Goal: Find specific page/section: Find specific page/section

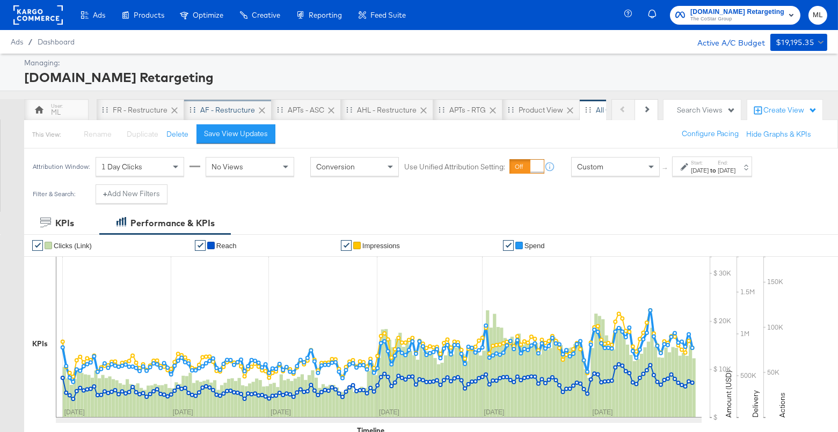
click at [218, 112] on div "AF - Restructure" at bounding box center [227, 110] width 55 height 10
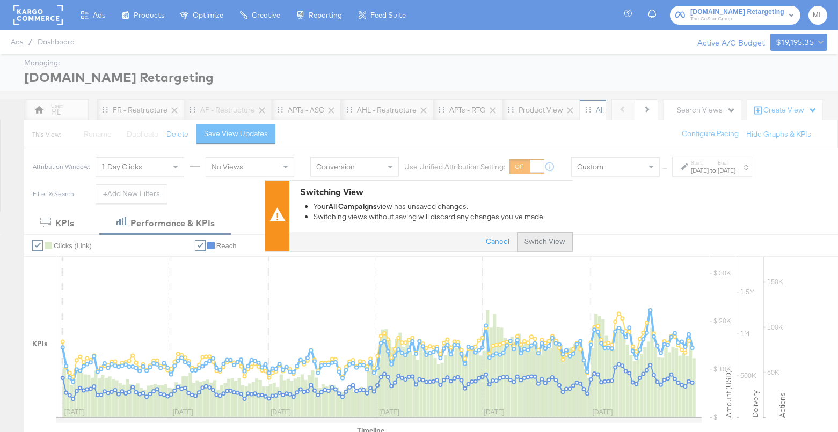
click at [536, 237] on button "Switch View" at bounding box center [545, 242] width 56 height 19
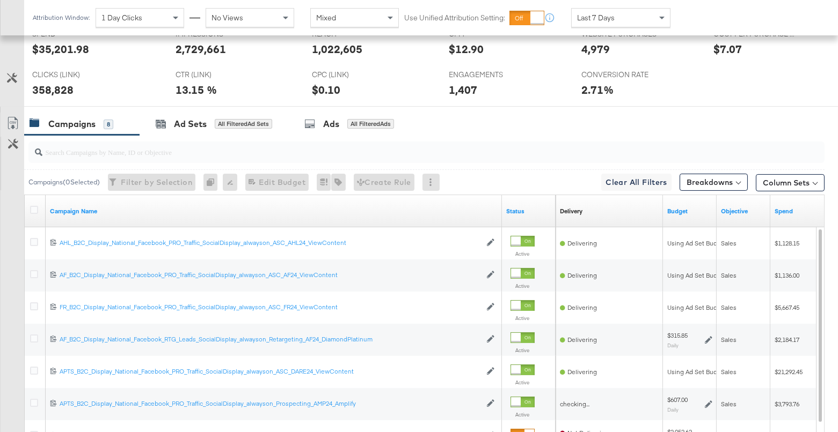
scroll to position [500, 0]
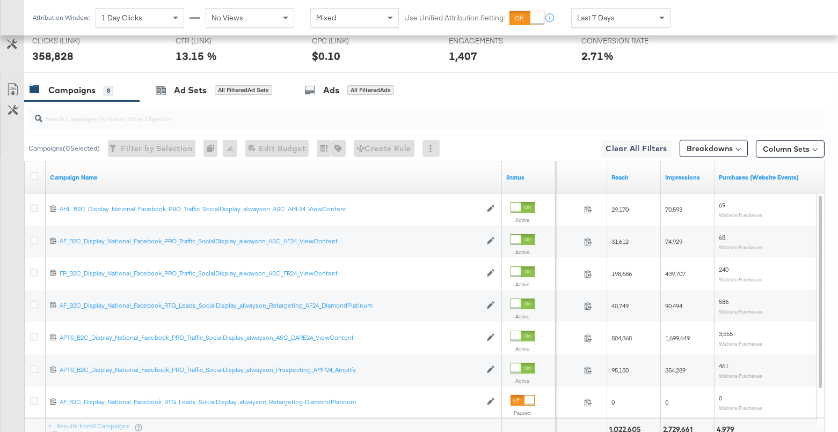
click at [141, 118] on input "search" at bounding box center [397, 114] width 710 height 21
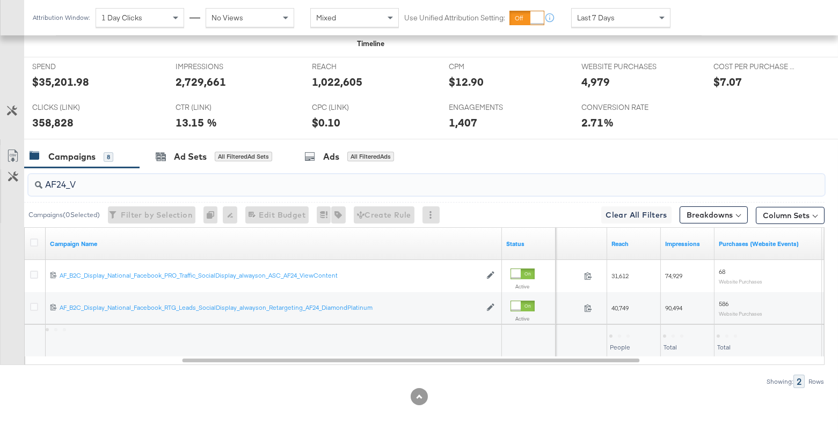
scroll to position [401, 0]
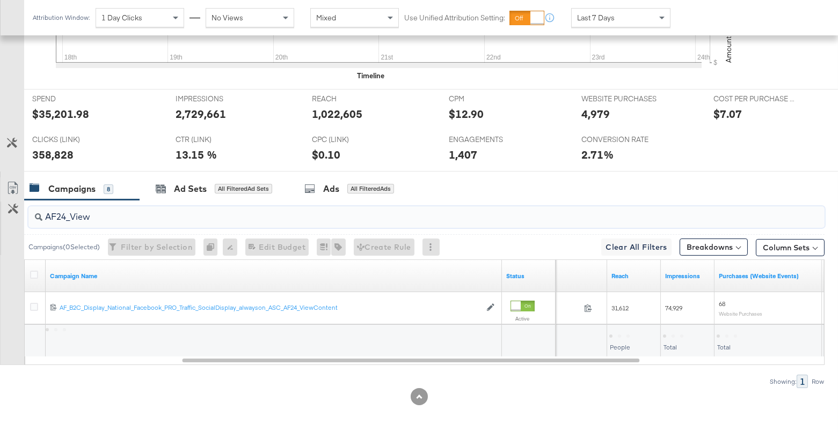
type input "AF24_View"
click at [610, 8] on div "Attribution Window: 1 Day Clicks No Views Mixed Use Unified Attribution Setting…" at bounding box center [353, 17] width 659 height 35
click at [606, 18] on span "Last 7 Days" at bounding box center [596, 18] width 38 height 10
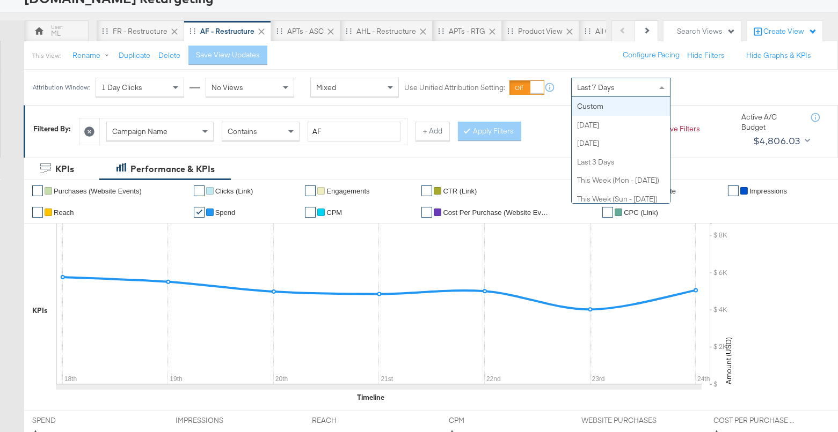
scroll to position [77, 0]
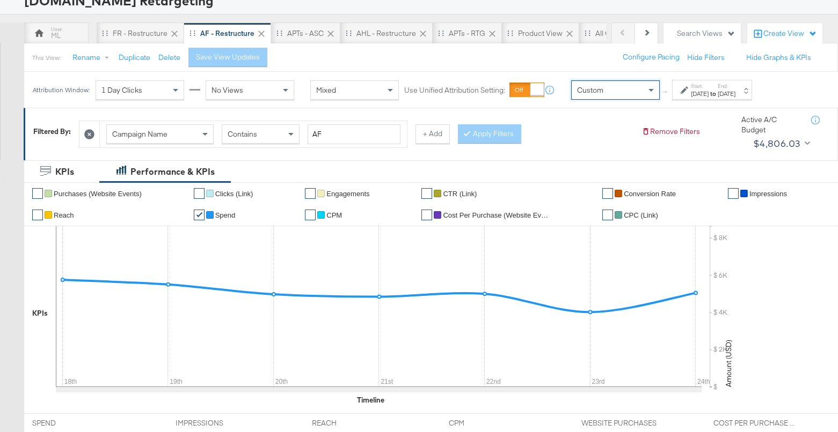
drag, startPoint x: 604, startPoint y: 104, endPoint x: 596, endPoint y: 103, distance: 8.6
click at [708, 92] on div "[DATE]" at bounding box center [700, 94] width 18 height 9
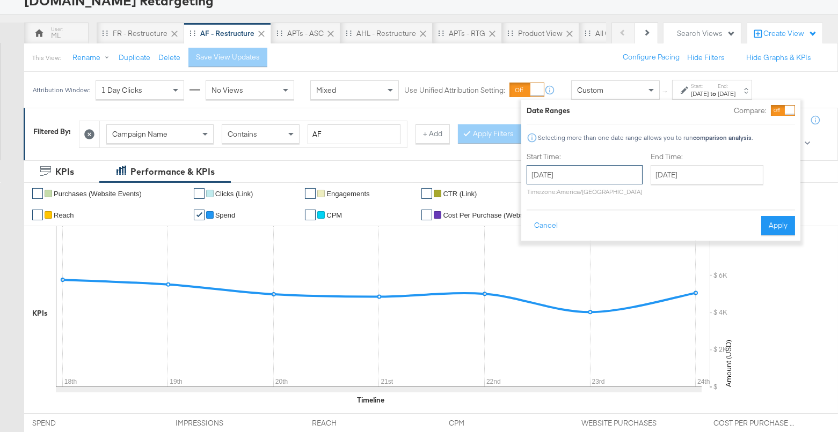
click at [556, 177] on input "[DATE]" at bounding box center [584, 174] width 116 height 19
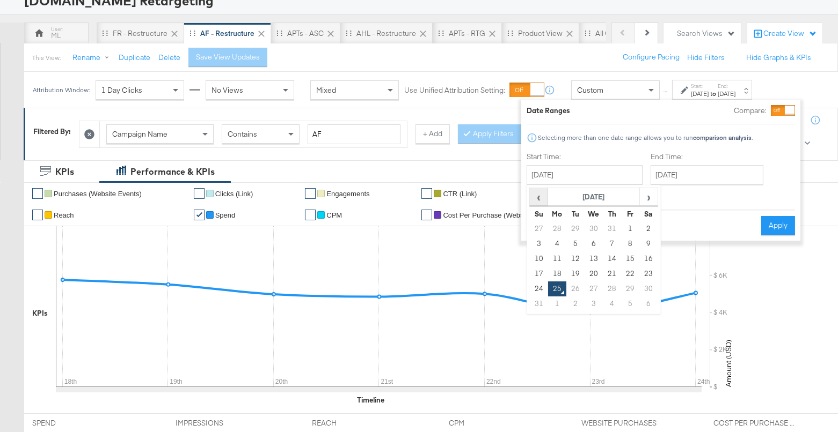
click at [537, 195] on span "‹" at bounding box center [538, 197] width 17 height 16
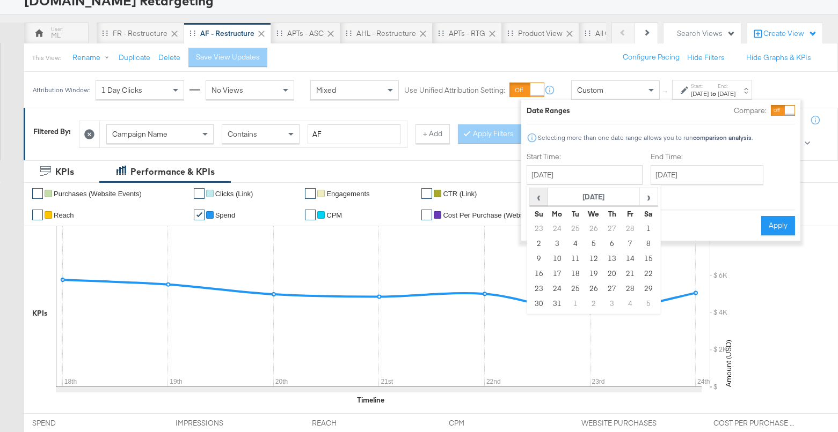
click at [537, 195] on span "‹" at bounding box center [538, 197] width 17 height 16
drag, startPoint x: 589, startPoint y: 224, endPoint x: 632, endPoint y: 197, distance: 50.9
click at [589, 224] on td "1" at bounding box center [593, 229] width 18 height 15
type input "[DATE]"
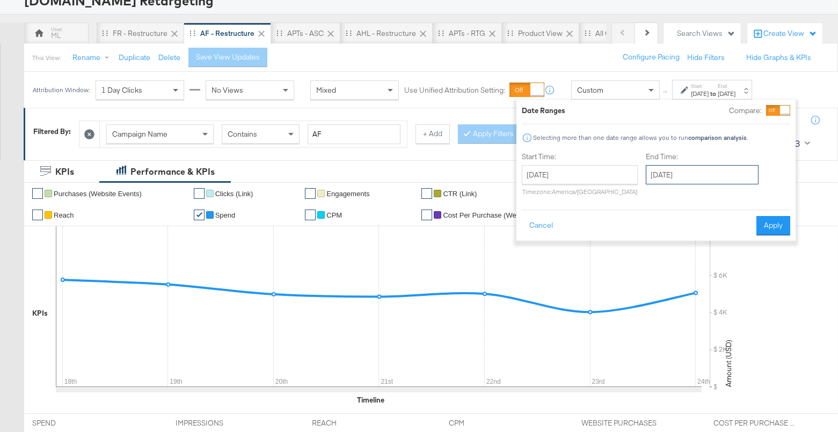
click at [660, 177] on input "[DATE]" at bounding box center [701, 174] width 113 height 19
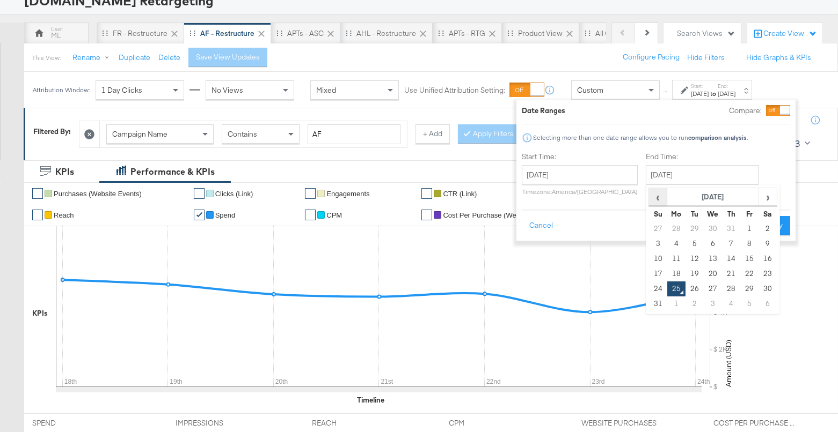
click at [659, 193] on span "‹" at bounding box center [657, 197] width 17 height 16
click at [672, 303] on td "30" at bounding box center [676, 304] width 18 height 15
type input "[DATE]"
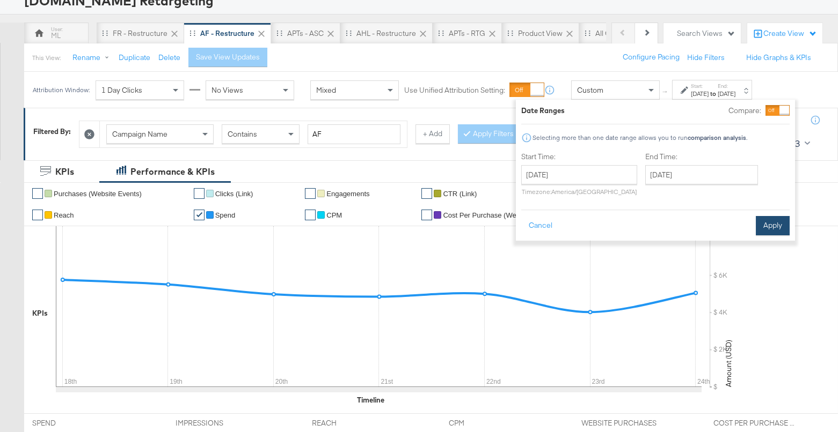
click at [768, 222] on button "Apply" at bounding box center [772, 225] width 34 height 19
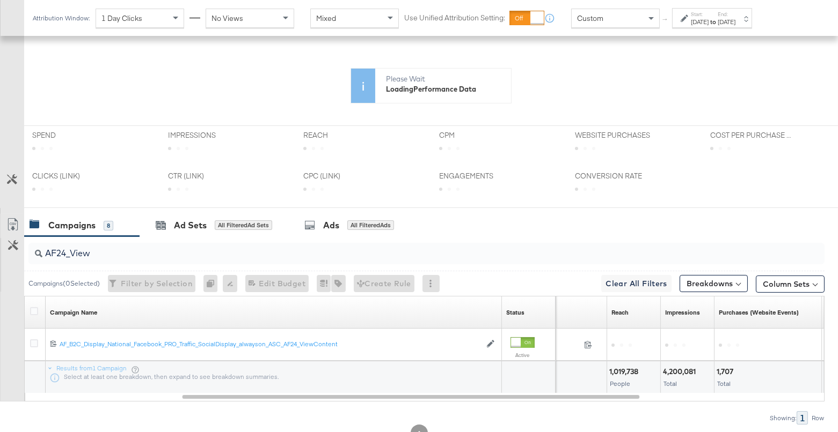
scroll to position [296, 0]
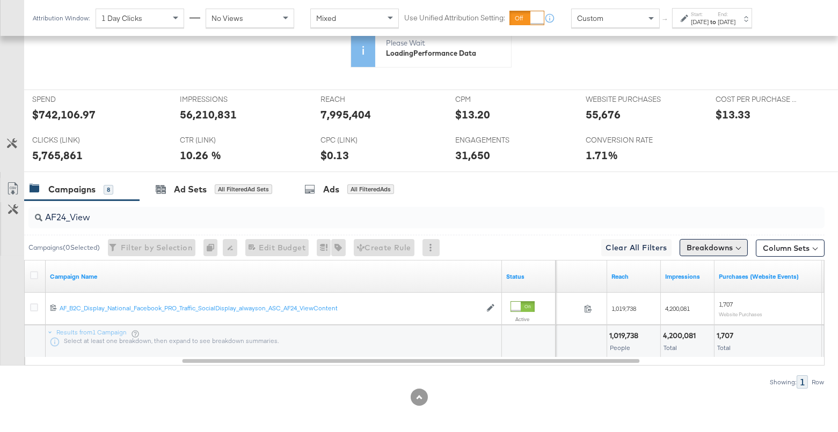
click at [705, 239] on button "Breakdowns" at bounding box center [713, 247] width 68 height 17
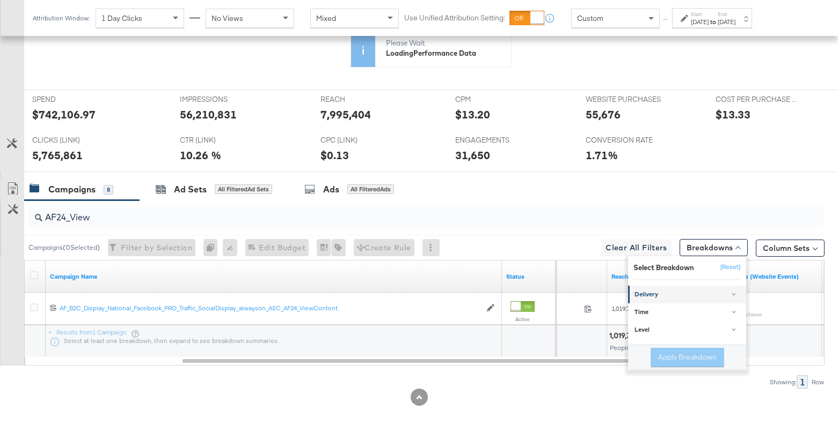
click at [659, 291] on div "Delivery" at bounding box center [687, 295] width 107 height 9
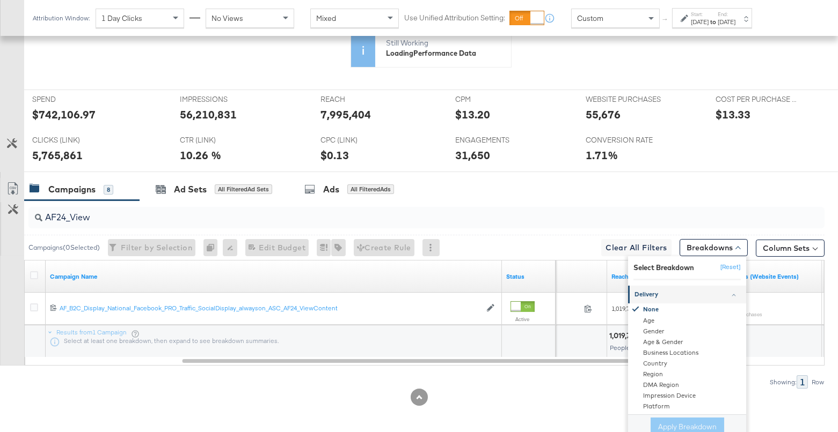
click at [700, 291] on div "Delivery" at bounding box center [687, 295] width 107 height 9
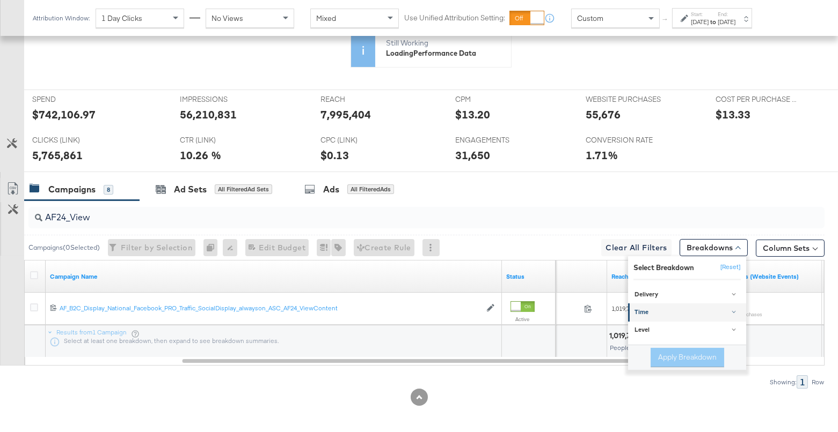
click at [661, 313] on div "Time" at bounding box center [687, 313] width 107 height 9
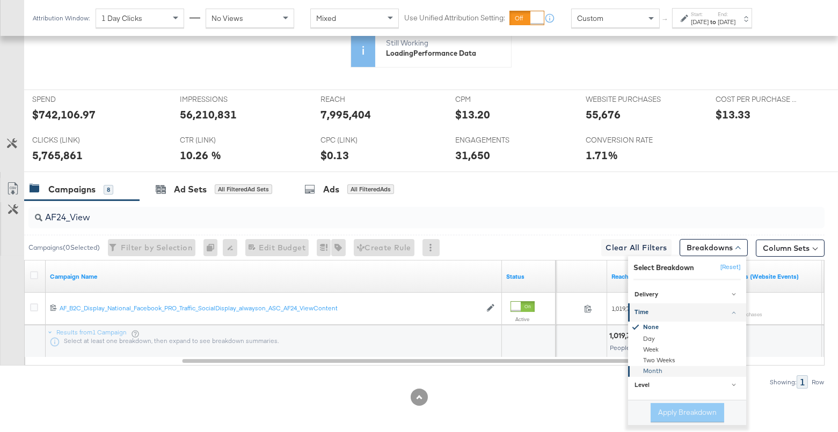
click at [664, 366] on div "Month" at bounding box center [687, 371] width 116 height 11
drag, startPoint x: 679, startPoint y: 406, endPoint x: 657, endPoint y: 387, distance: 29.3
click at [679, 406] on button "Apply Breakdown" at bounding box center [687, 412] width 74 height 19
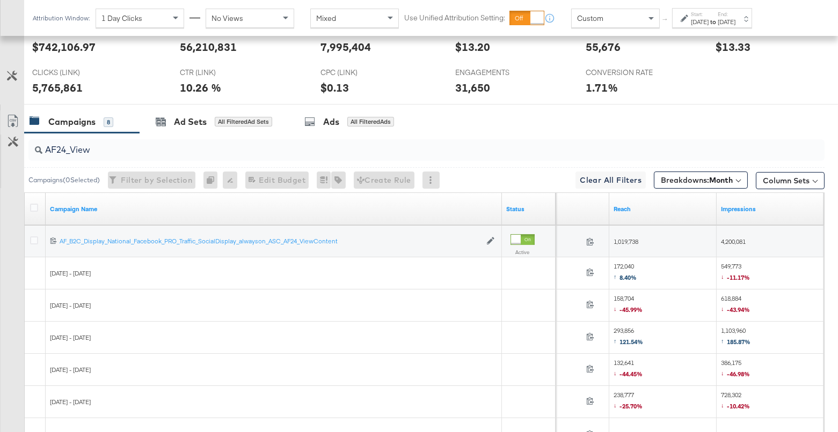
scroll to position [573, 0]
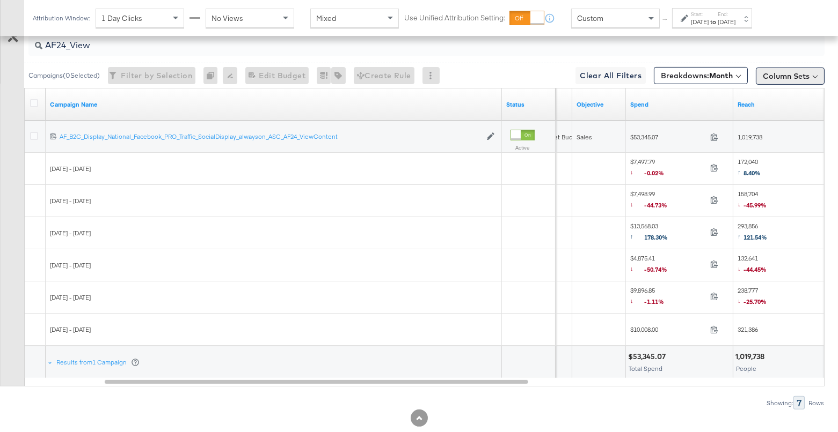
click at [775, 75] on button "Column Sets" at bounding box center [789, 76] width 69 height 17
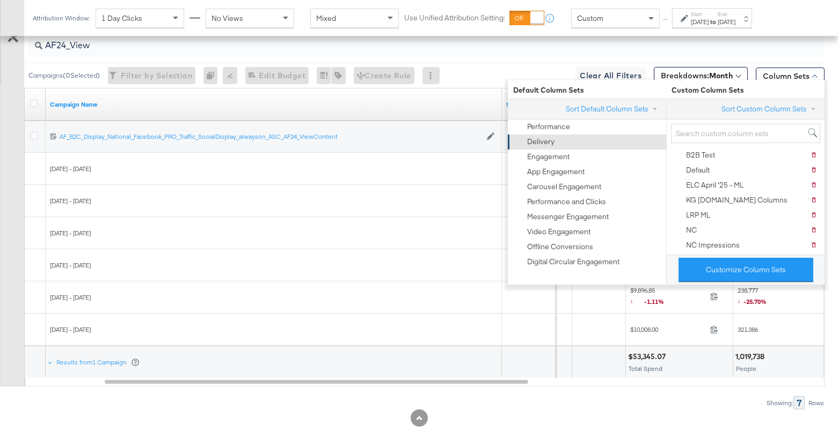
click at [566, 142] on div "Delivery" at bounding box center [585, 142] width 145 height 15
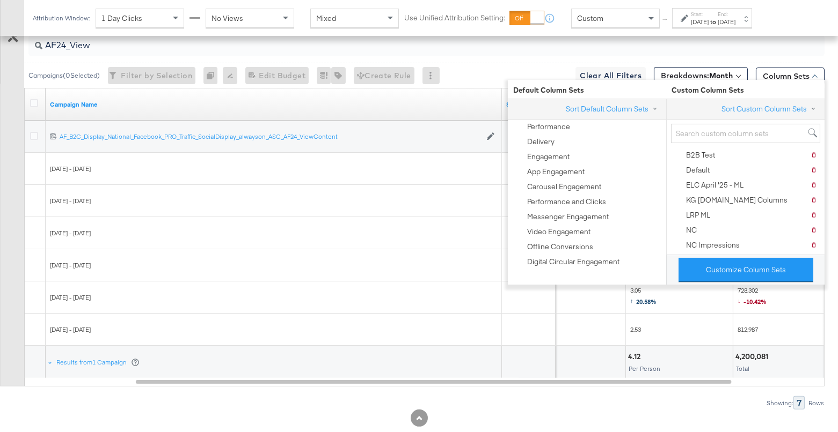
click at [603, 403] on div "Showing: 7 Rows" at bounding box center [412, 403] width 824 height 13
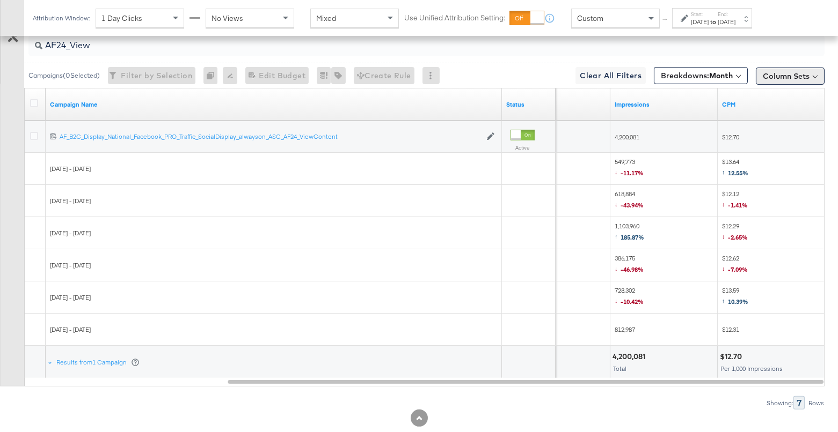
click at [786, 68] on button "Column Sets" at bounding box center [789, 76] width 69 height 17
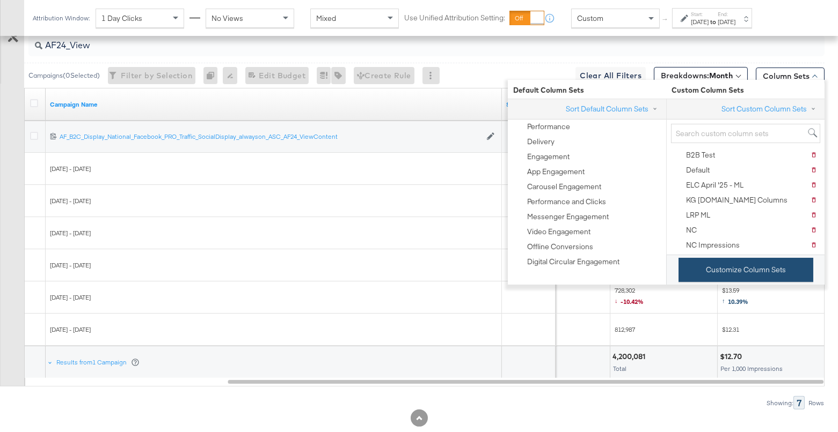
click at [762, 266] on button "Customize Column Sets" at bounding box center [745, 270] width 135 height 24
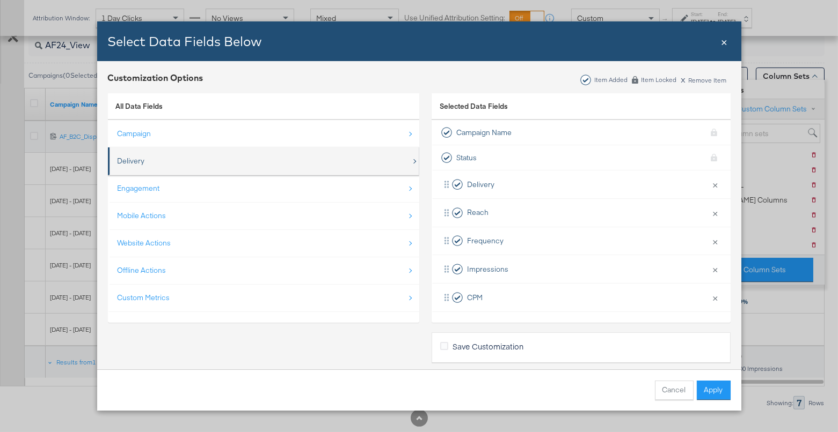
click at [187, 158] on div "Delivery" at bounding box center [264, 161] width 293 height 22
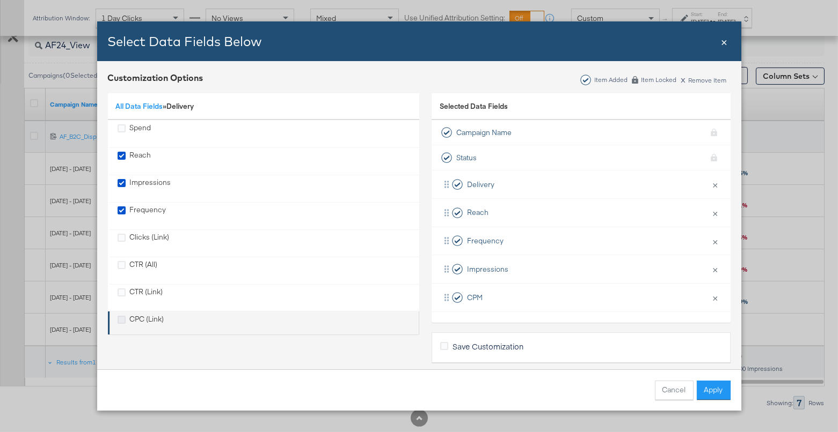
click at [122, 316] on icon "CPC (Link)" at bounding box center [122, 320] width 8 height 8
click at [0, 0] on input "CPC (Link)" at bounding box center [0, 0] width 0 height 0
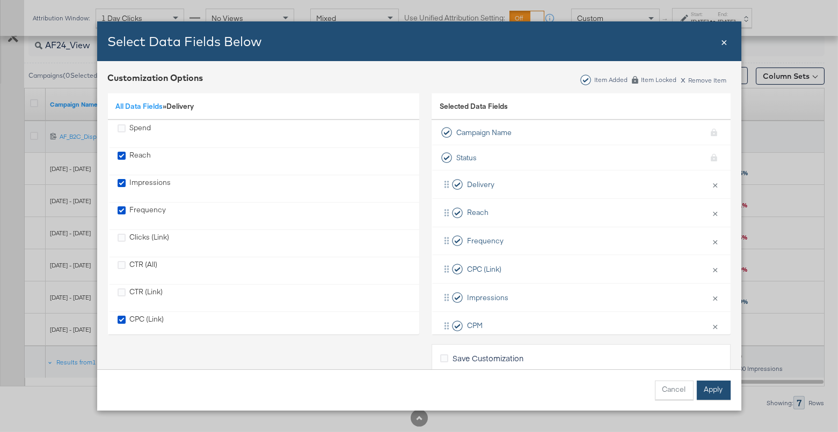
click at [708, 393] on button "Apply" at bounding box center [713, 390] width 34 height 19
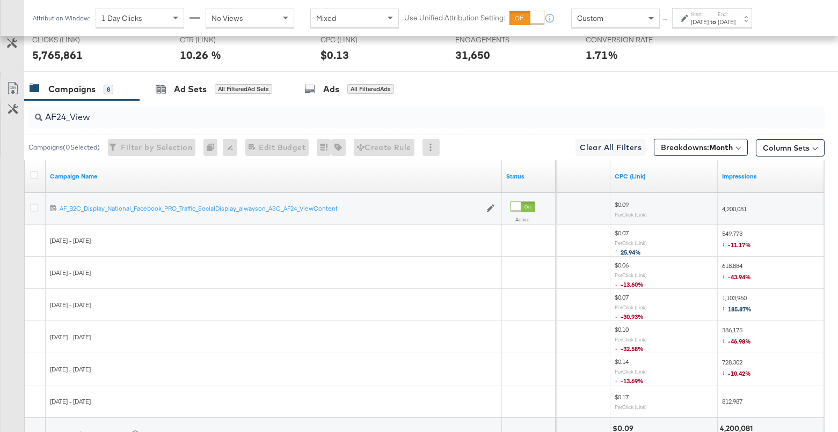
scroll to position [594, 0]
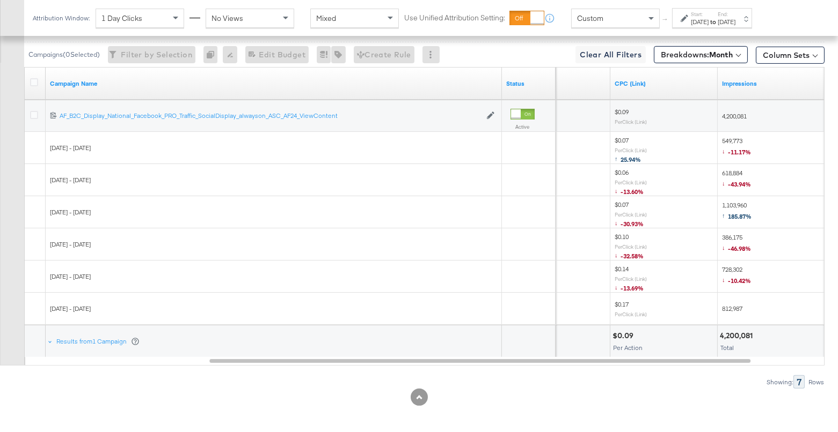
click at [708, 19] on div "[DATE]" at bounding box center [700, 22] width 18 height 9
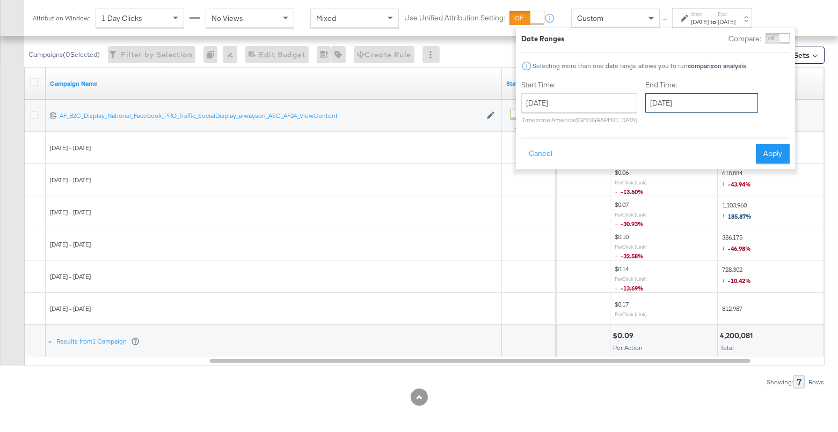
click at [693, 105] on input "[DATE]" at bounding box center [701, 102] width 113 height 19
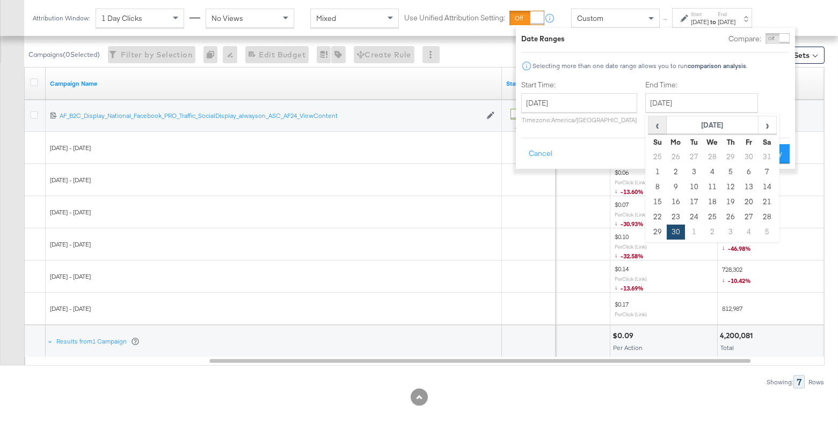
click at [649, 125] on span "‹" at bounding box center [657, 125] width 17 height 16
click at [650, 125] on span "‹" at bounding box center [657, 125] width 17 height 16
click at [672, 229] on td "31" at bounding box center [675, 232] width 18 height 15
type input "[DATE]"
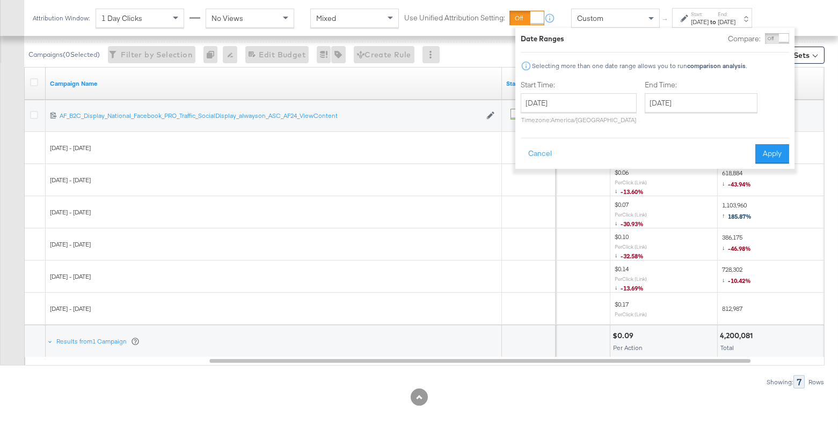
drag, startPoint x: 767, startPoint y: 149, endPoint x: 684, endPoint y: 246, distance: 127.9
click at [767, 149] on button "Apply" at bounding box center [772, 153] width 34 height 19
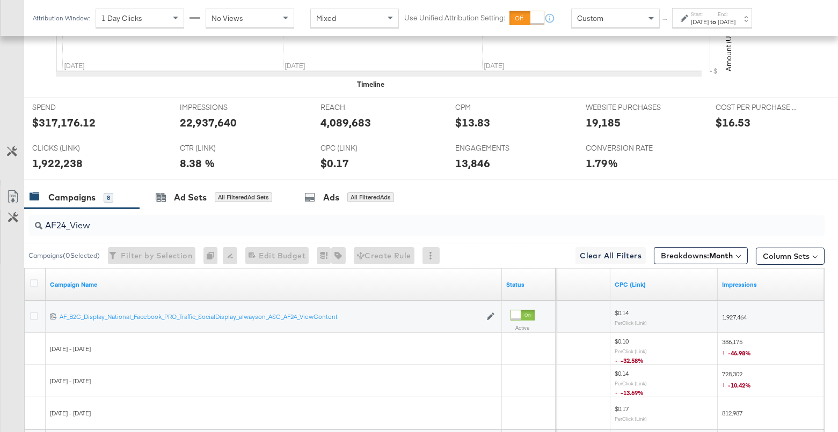
scroll to position [497, 0]
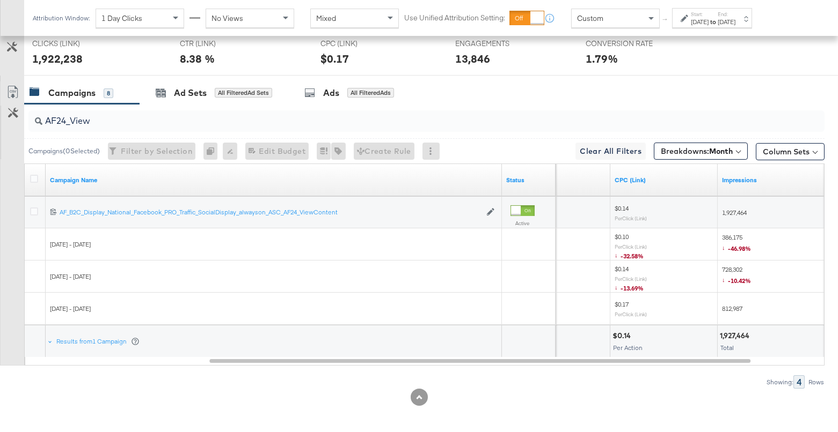
click at [717, 21] on strong "to" at bounding box center [712, 22] width 9 height 8
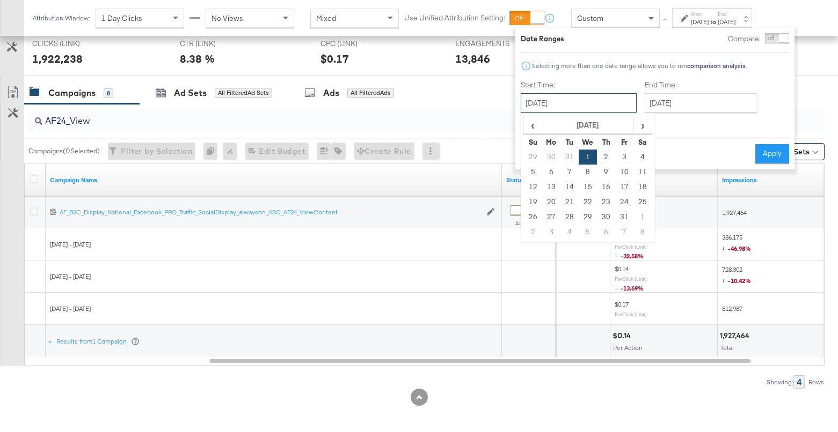
click at [607, 101] on input "[DATE]" at bounding box center [578, 102] width 116 height 19
click at [636, 122] on span "›" at bounding box center [642, 125] width 17 height 16
drag, startPoint x: 565, startPoint y: 152, endPoint x: 657, endPoint y: 108, distance: 101.8
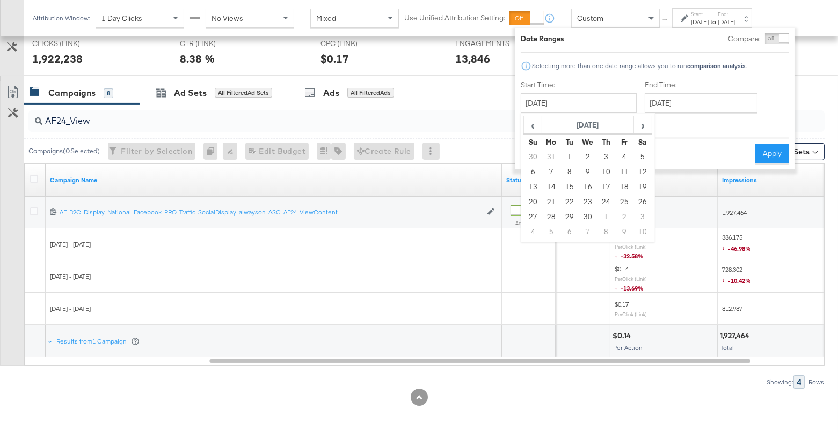
click at [566, 152] on td "1" at bounding box center [569, 157] width 18 height 15
type input "[DATE]"
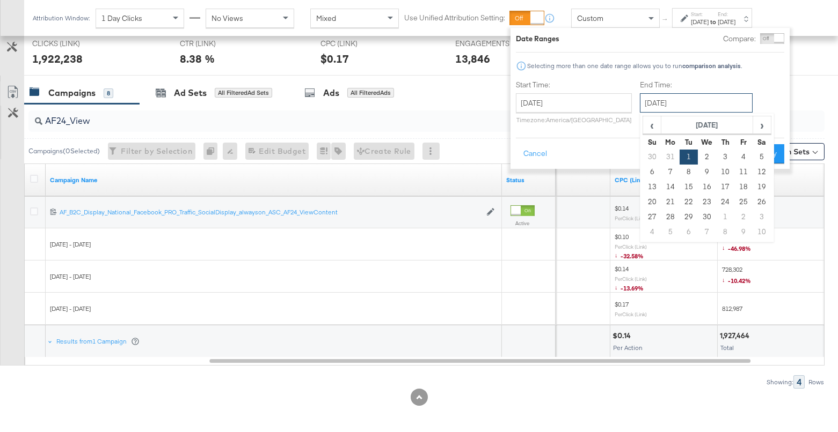
click at [671, 101] on input "[DATE]" at bounding box center [696, 102] width 113 height 19
click at [755, 123] on span "›" at bounding box center [761, 125] width 17 height 16
drag, startPoint x: 663, startPoint y: 232, endPoint x: 724, endPoint y: 192, distance: 73.2
click at [666, 230] on td "30" at bounding box center [670, 232] width 18 height 15
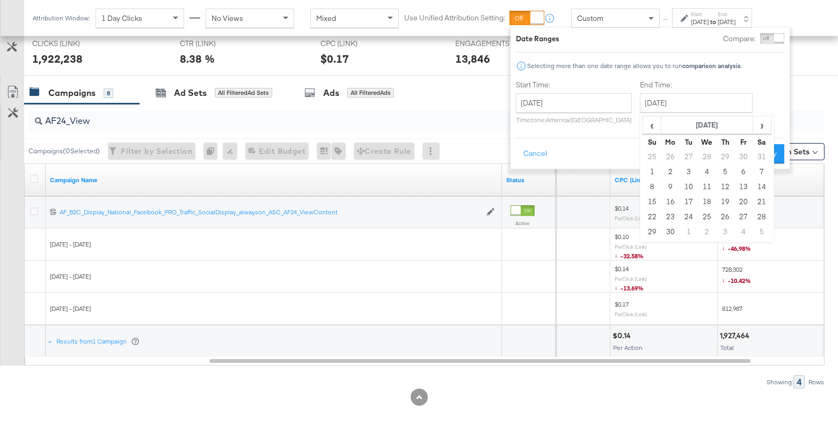
type input "[DATE]"
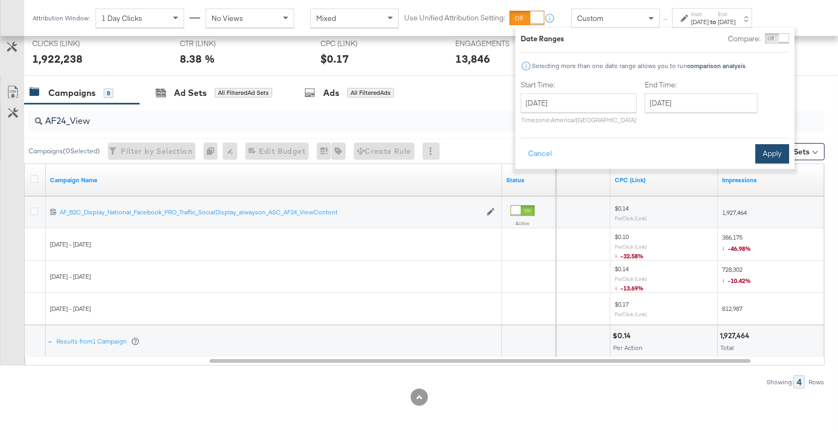
click at [769, 154] on button "Apply" at bounding box center [772, 153] width 34 height 19
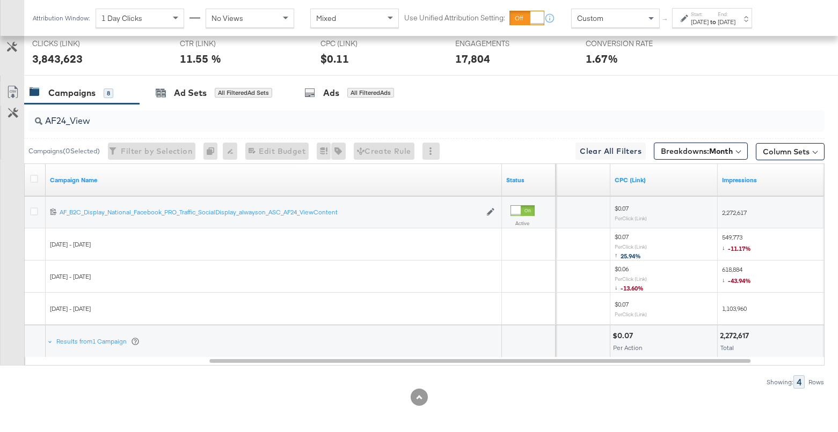
click at [708, 12] on label "Start:" at bounding box center [700, 14] width 18 height 7
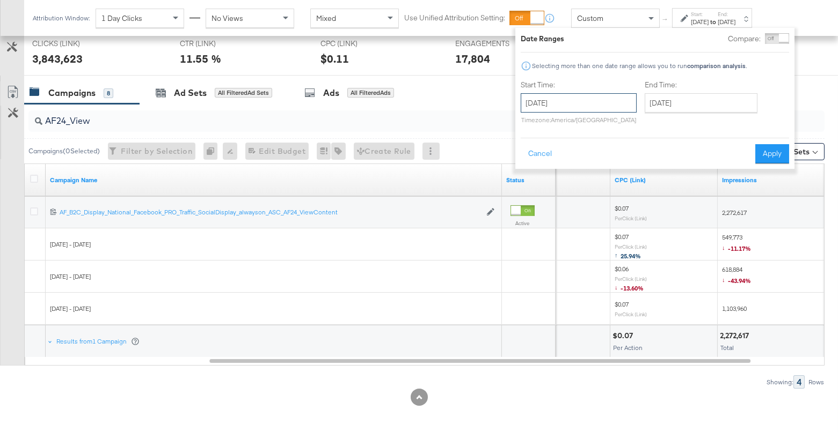
click at [581, 100] on input "[DATE]" at bounding box center [578, 102] width 116 height 19
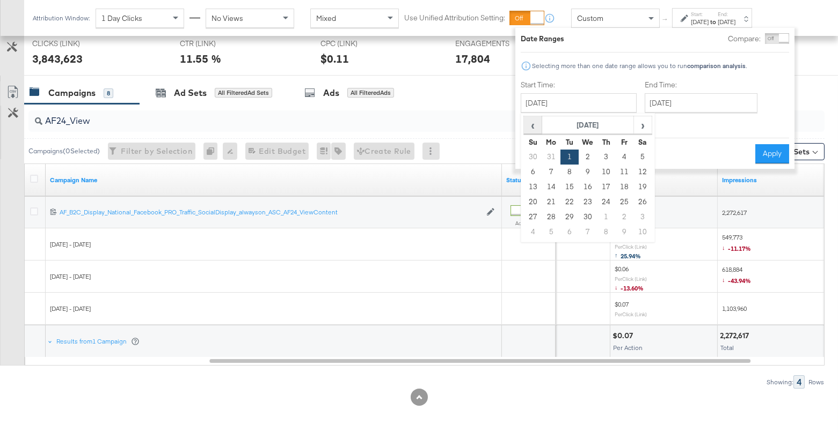
click at [526, 129] on span "‹" at bounding box center [532, 125] width 17 height 16
click at [527, 128] on span "‹" at bounding box center [532, 125] width 17 height 16
click at [588, 155] on td "1" at bounding box center [587, 157] width 18 height 15
type input "[DATE]"
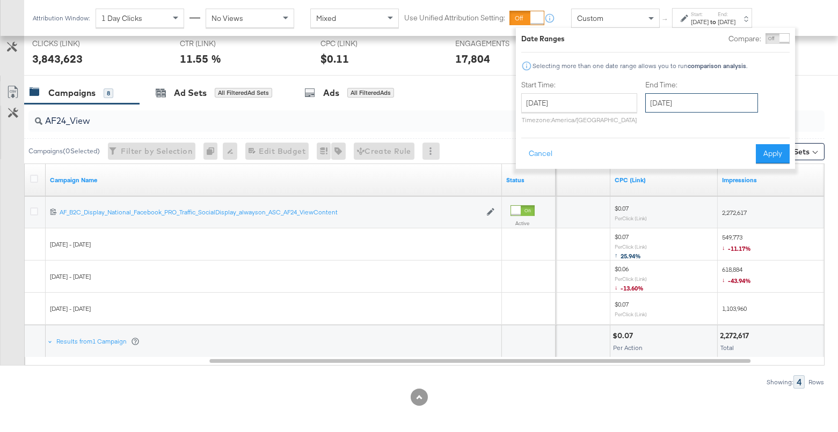
click at [667, 101] on input "[DATE]" at bounding box center [701, 102] width 113 height 19
drag, startPoint x: 779, startPoint y: 111, endPoint x: 795, endPoint y: 155, distance: 47.5
click at [779, 113] on div "Start Time: [DATE] ‹ [DATE] › Su Mo Tu We Th Fr Sa 29 30 31 1 2 3 4 5 6 7 8 9 1…" at bounding box center [655, 104] width 268 height 49
click at [782, 155] on button "Apply" at bounding box center [772, 153] width 34 height 19
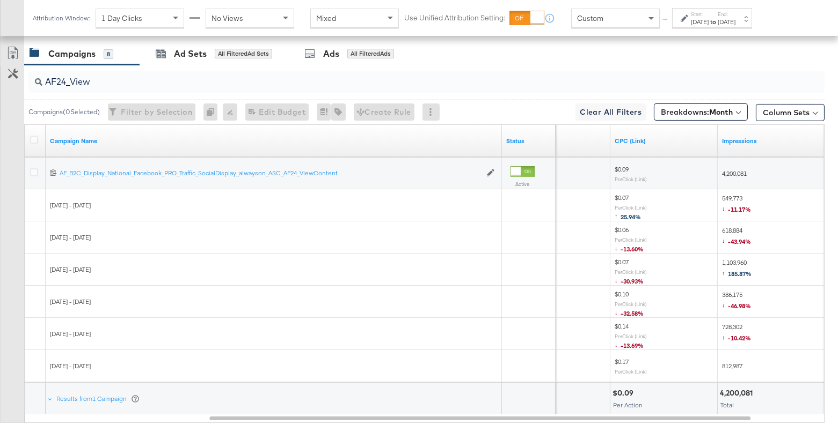
scroll to position [436, 0]
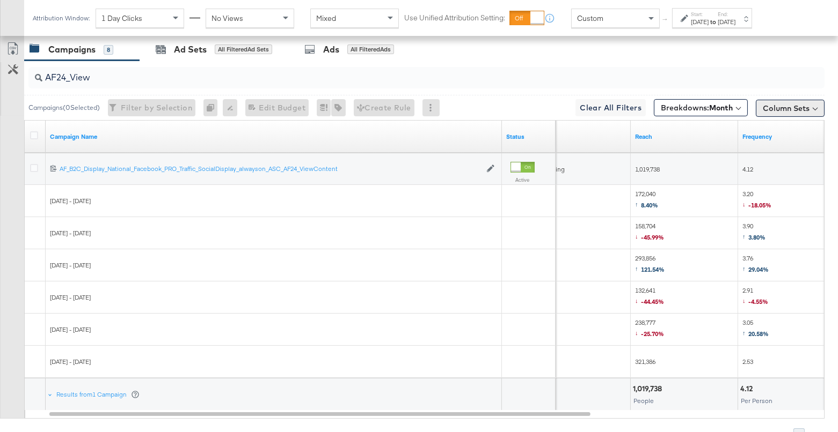
click at [773, 105] on button "Column Sets" at bounding box center [789, 108] width 69 height 17
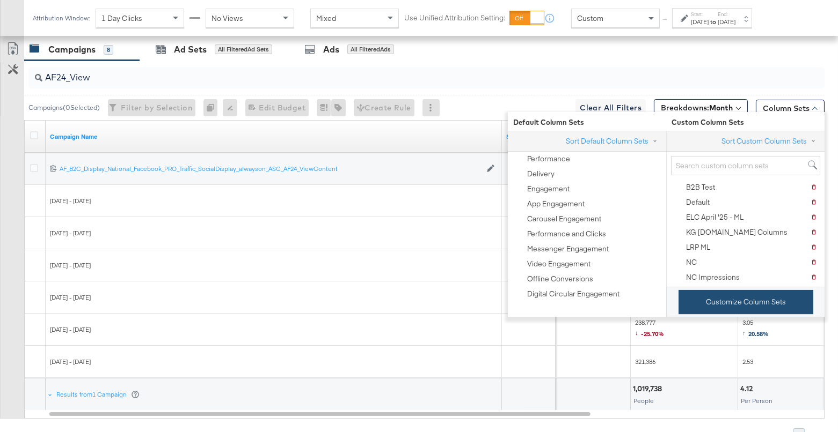
click at [708, 294] on button "Customize Column Sets" at bounding box center [745, 302] width 135 height 24
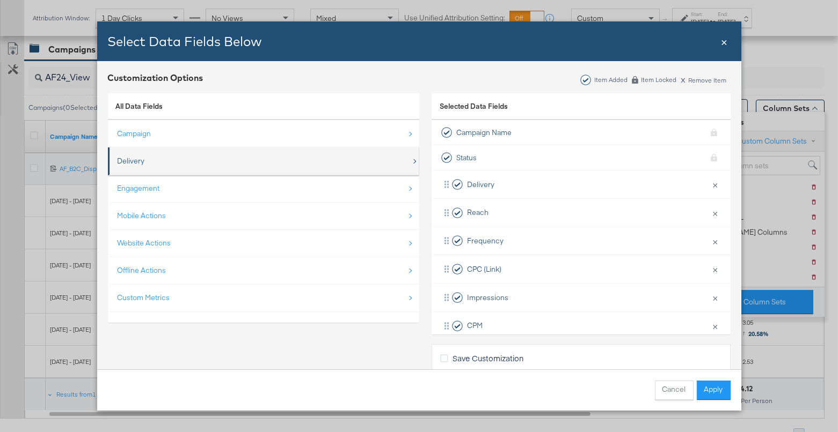
click at [209, 155] on div "Delivery" at bounding box center [264, 161] width 293 height 22
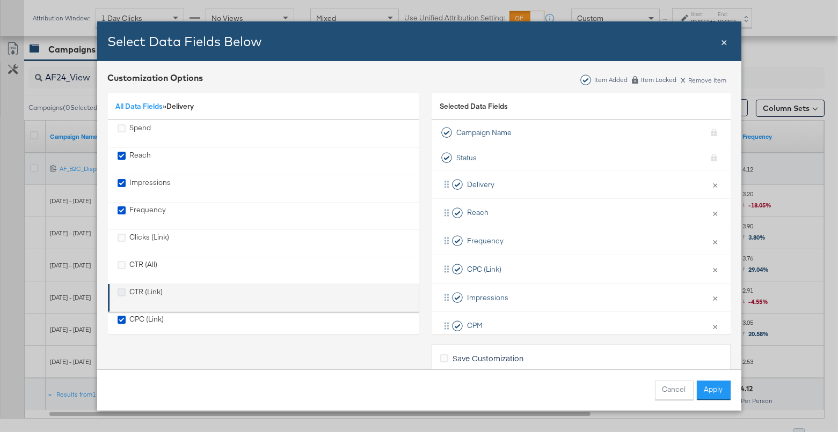
click at [121, 293] on icon "CTR (Link)" at bounding box center [122, 293] width 8 height 8
click at [0, 0] on input "CTR (Link)" at bounding box center [0, 0] width 0 height 0
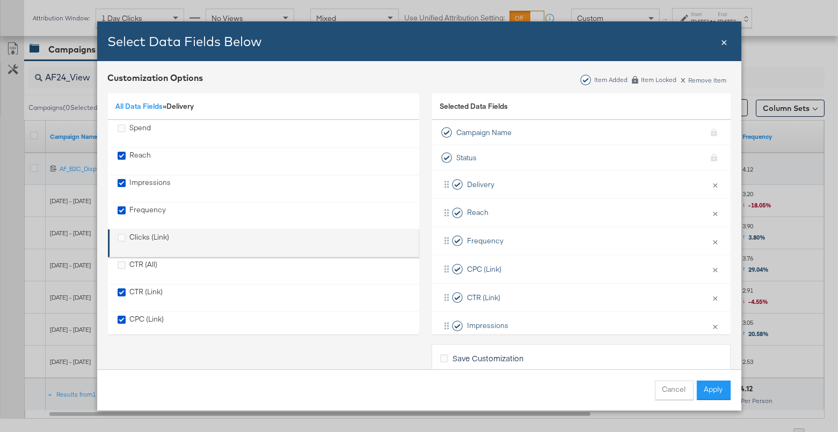
drag, startPoint x: 122, startPoint y: 234, endPoint x: 130, endPoint y: 237, distance: 8.5
click at [123, 236] on icon "Clicks (Link)" at bounding box center [122, 238] width 8 height 8
click at [0, 0] on input "Clicks (Link)" at bounding box center [0, 0] width 0 height 0
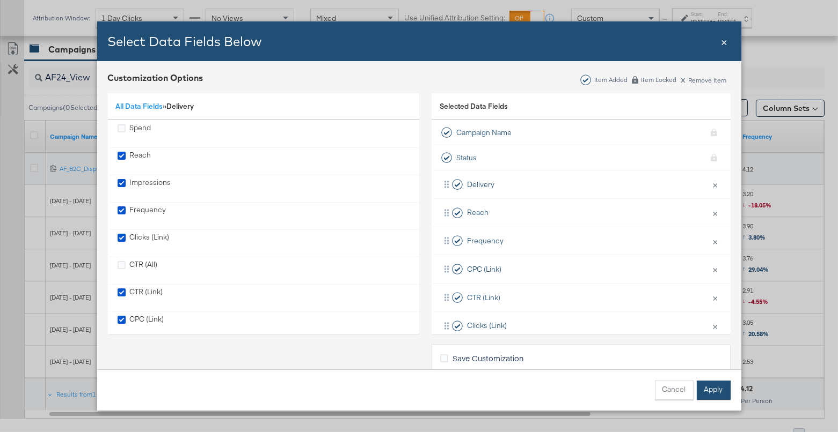
click at [719, 393] on button "Apply" at bounding box center [713, 390] width 34 height 19
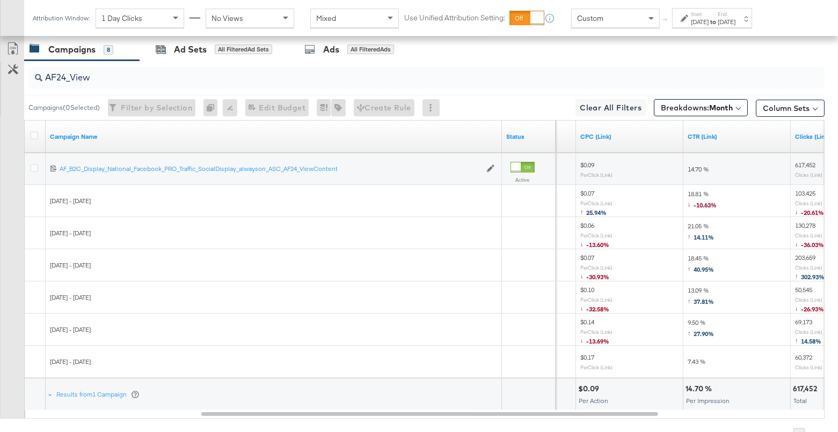
scroll to position [548, 0]
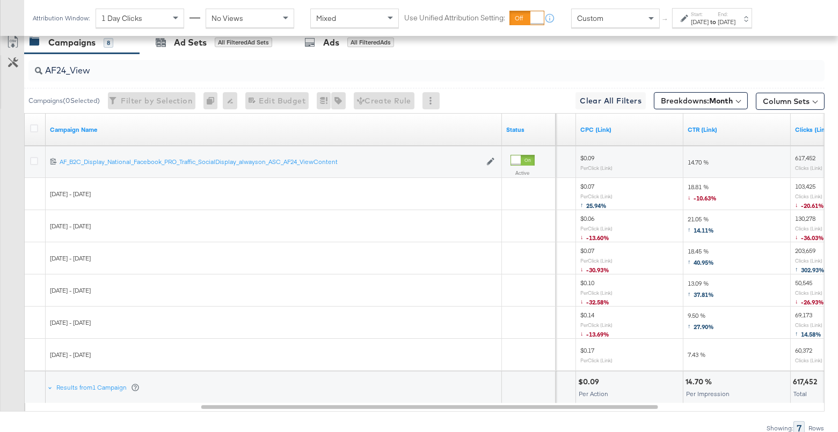
click at [735, 18] on div "[DATE]" at bounding box center [726, 22] width 18 height 9
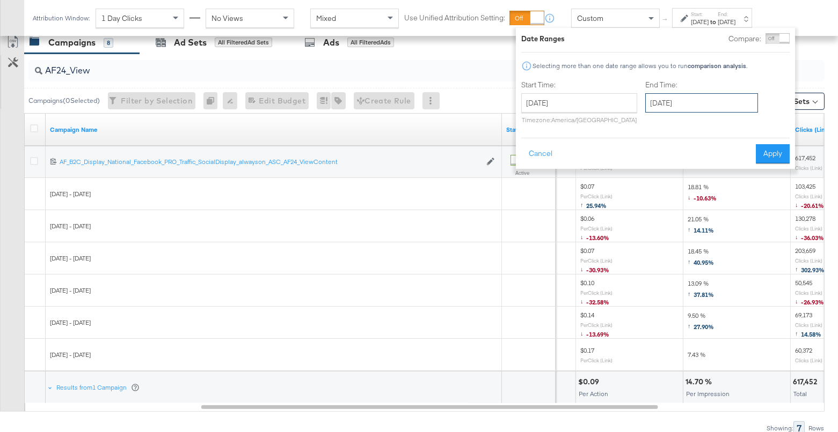
click at [673, 102] on input "[DATE]" at bounding box center [701, 102] width 113 height 19
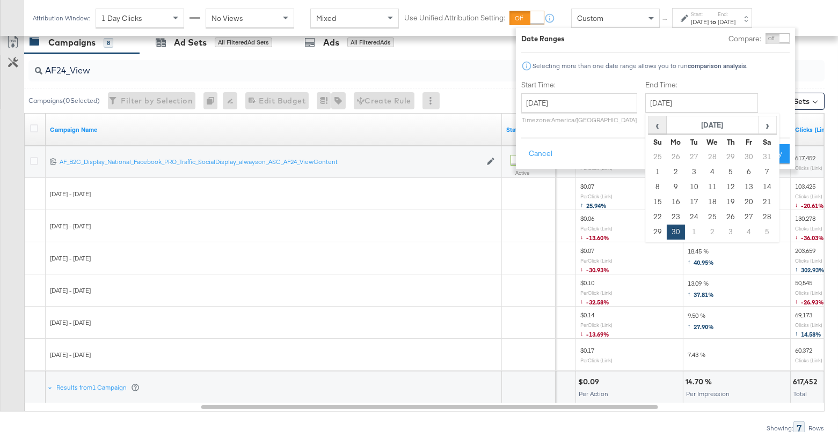
click at [657, 124] on span "‹" at bounding box center [657, 125] width 17 height 16
click at [654, 123] on span "‹" at bounding box center [657, 125] width 17 height 16
drag, startPoint x: 677, startPoint y: 227, endPoint x: 782, endPoint y: 168, distance: 121.3
click at [677, 227] on td "31" at bounding box center [675, 232] width 18 height 15
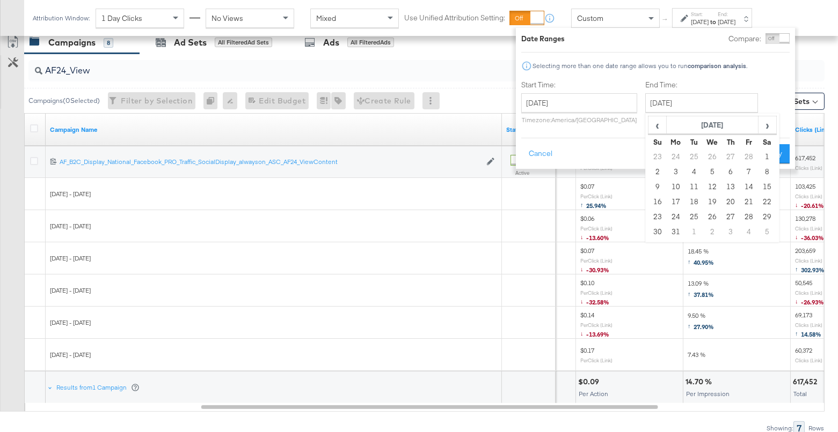
type input "[DATE]"
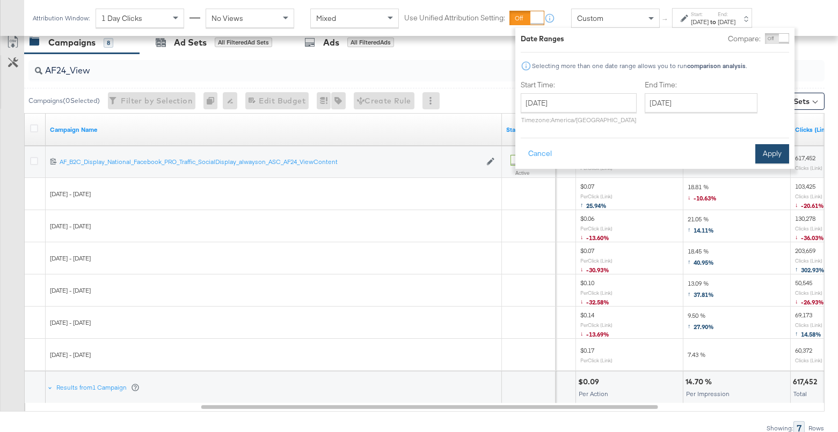
click at [776, 152] on button "Apply" at bounding box center [772, 153] width 34 height 19
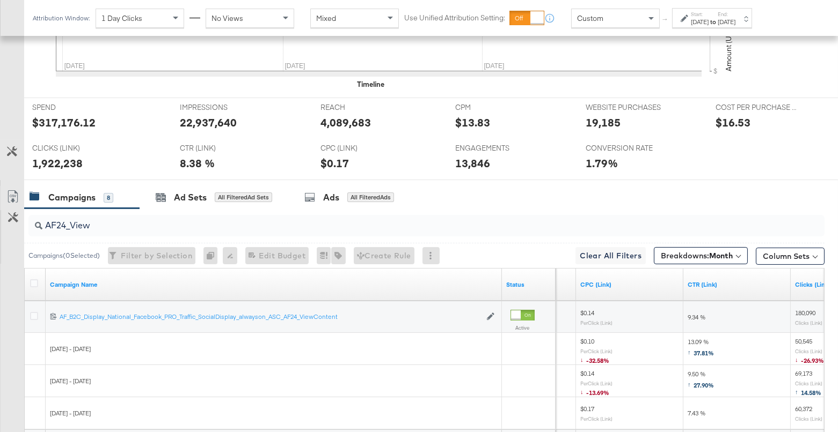
scroll to position [497, 0]
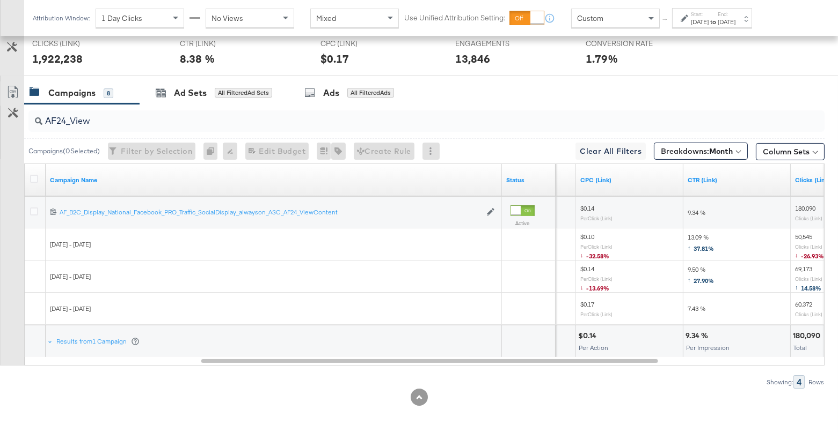
click at [693, 12] on label "Start:" at bounding box center [700, 14] width 18 height 7
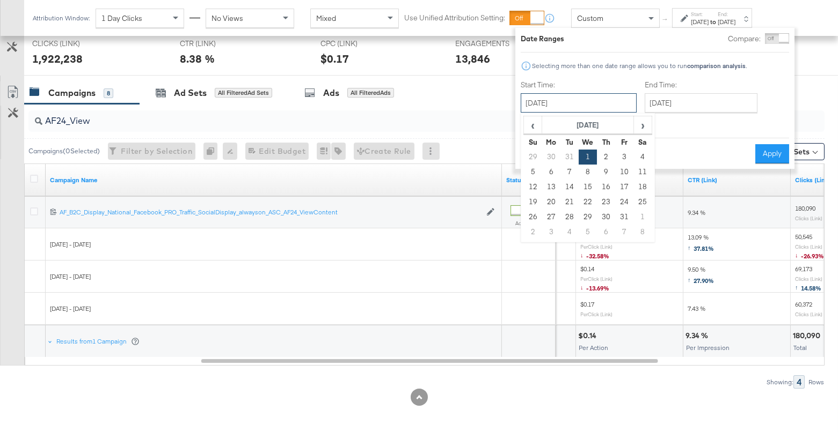
click at [543, 109] on input "[DATE]" at bounding box center [578, 102] width 116 height 19
click at [637, 124] on span "›" at bounding box center [642, 125] width 17 height 16
click at [572, 154] on td "1" at bounding box center [569, 157] width 18 height 15
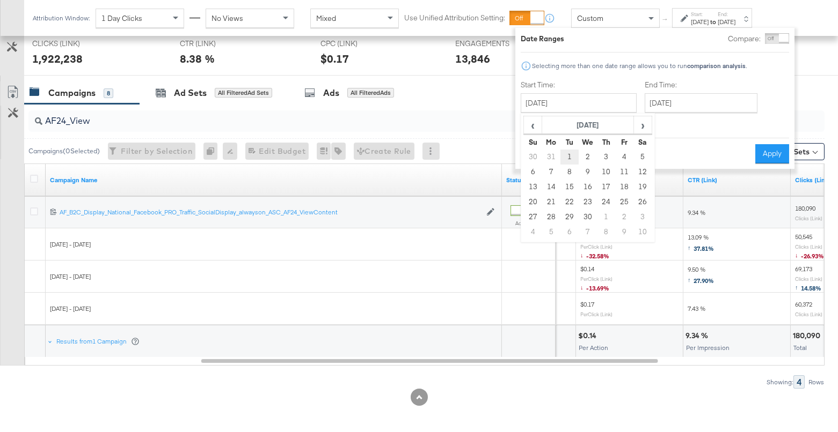
type input "[DATE]"
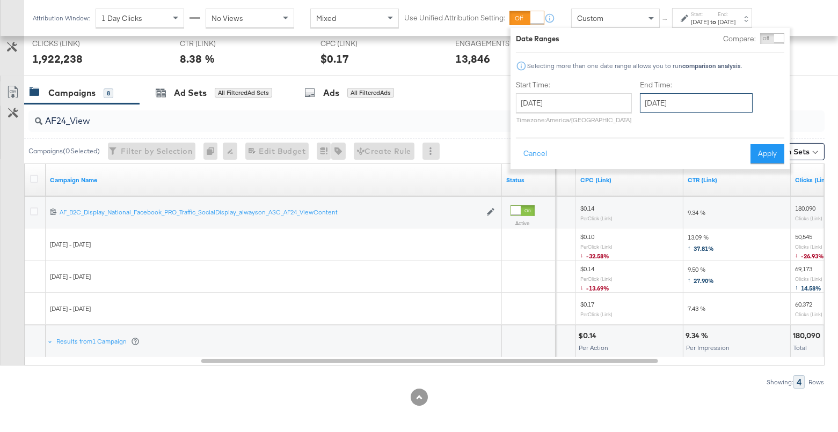
click at [683, 103] on input "[DATE]" at bounding box center [696, 102] width 113 height 19
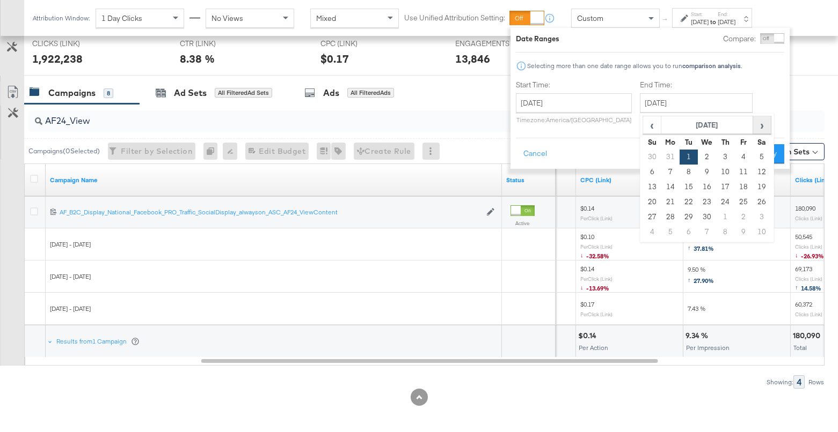
click at [754, 123] on span "›" at bounding box center [761, 125] width 17 height 16
drag, startPoint x: 668, startPoint y: 233, endPoint x: 730, endPoint y: 180, distance: 81.4
click at [669, 232] on td "30" at bounding box center [670, 232] width 18 height 15
type input "[DATE]"
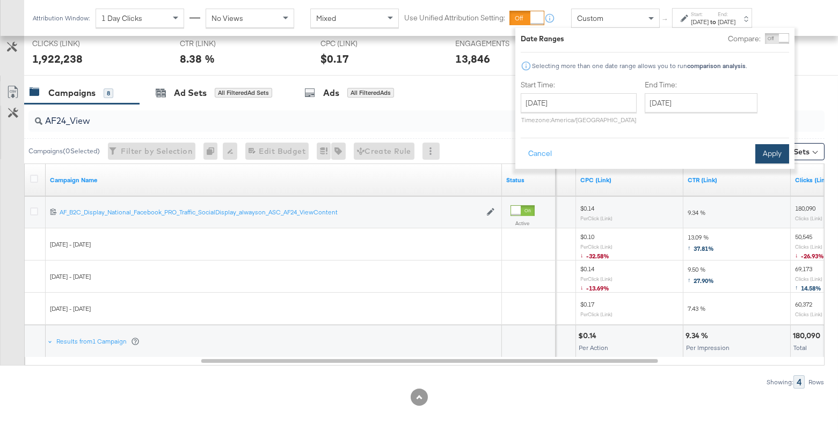
click at [770, 158] on button "Apply" at bounding box center [772, 153] width 34 height 19
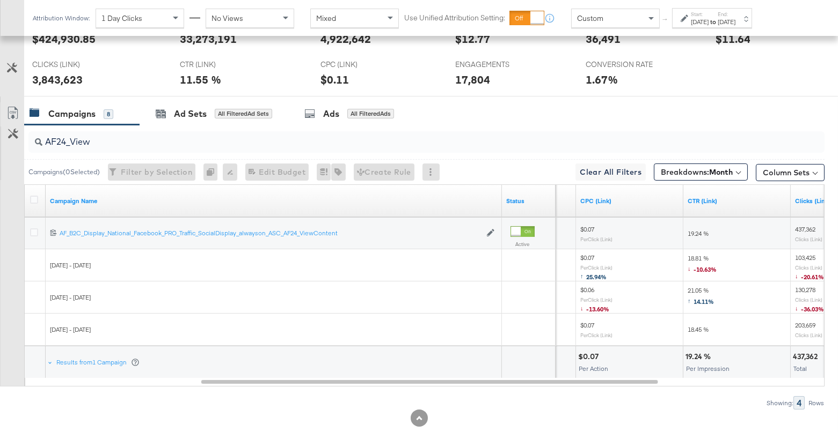
scroll to position [475, 0]
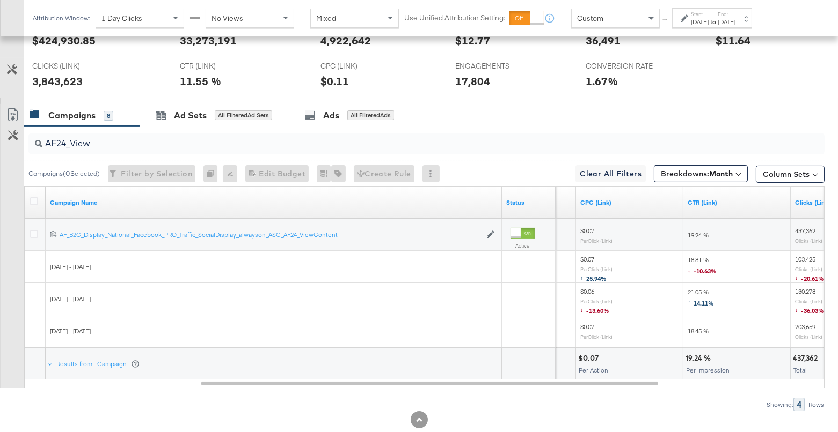
click at [134, 142] on input "AF24_View" at bounding box center [397, 139] width 710 height 21
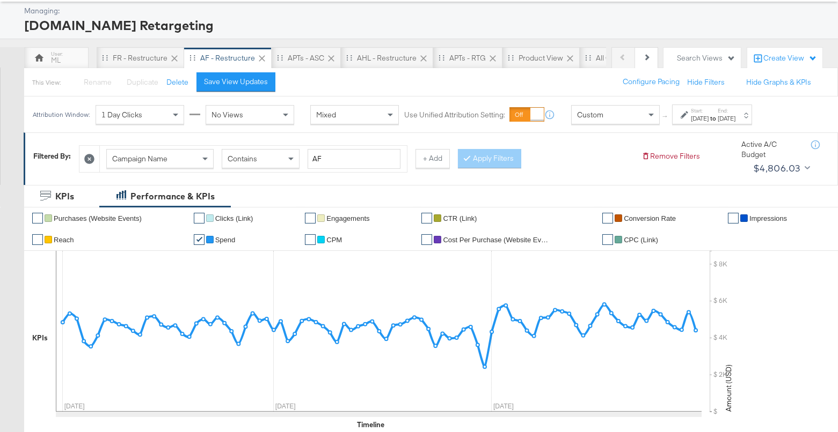
scroll to position [49, 0]
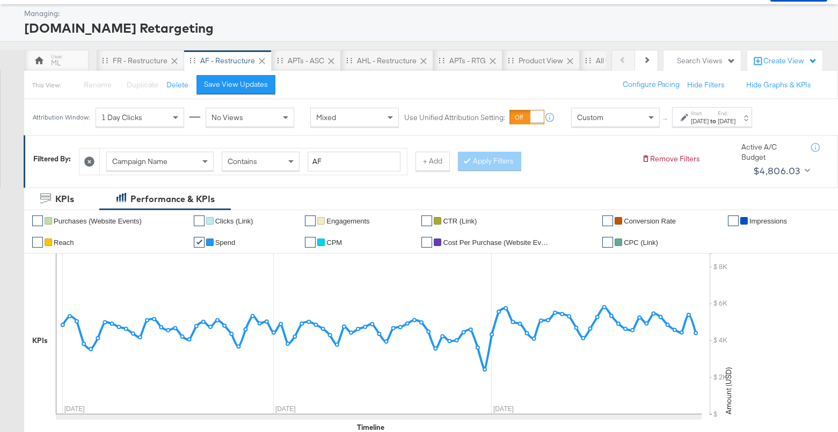
type input "AHL24_ViewContent"
click at [324, 161] on input "AF" at bounding box center [353, 162] width 93 height 20
click at [325, 161] on input "AF" at bounding box center [353, 162] width 93 height 20
type input "AHL"
click at [506, 162] on button "Apply Filters" at bounding box center [489, 161] width 63 height 19
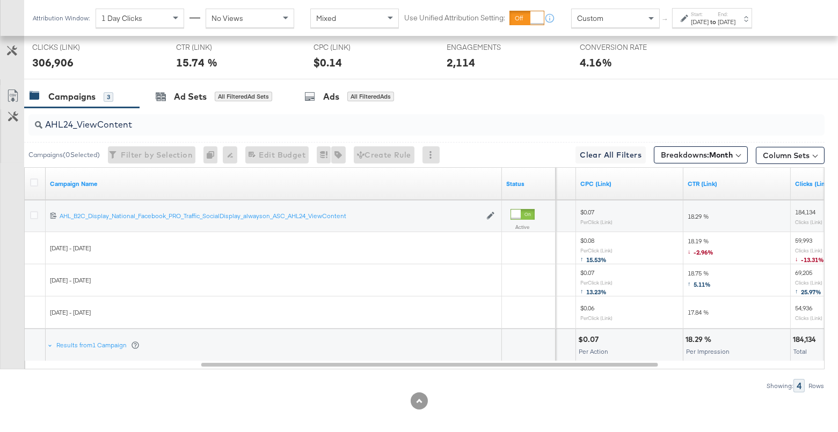
scroll to position [393, 0]
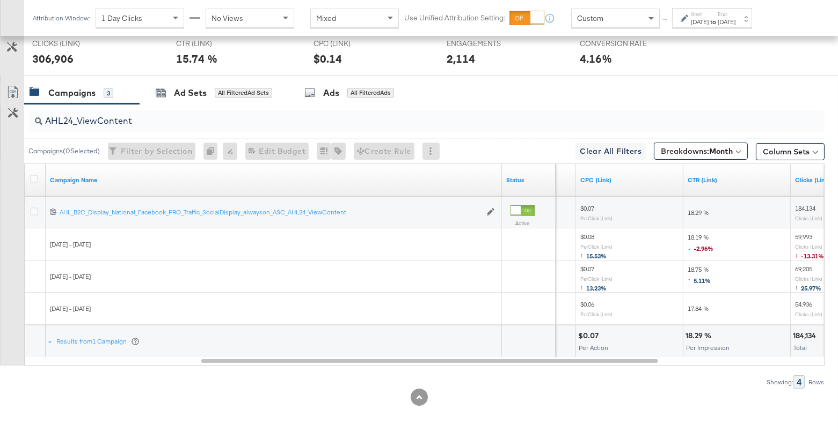
click at [705, 19] on div "[DATE]" at bounding box center [700, 22] width 18 height 9
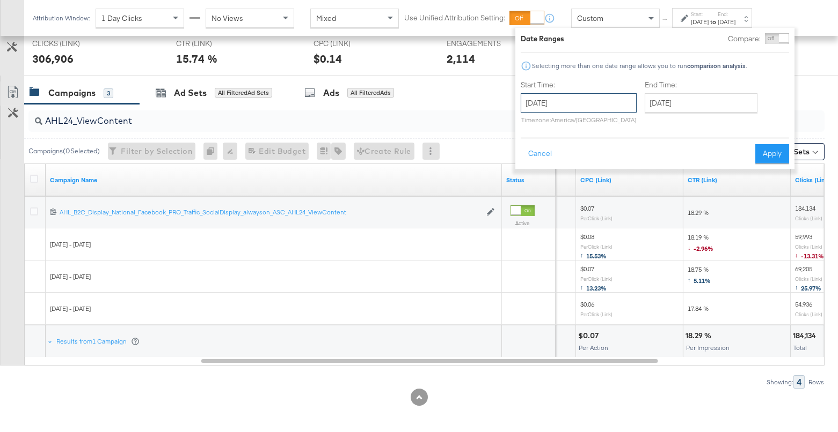
click at [578, 105] on input "[DATE]" at bounding box center [578, 102] width 116 height 19
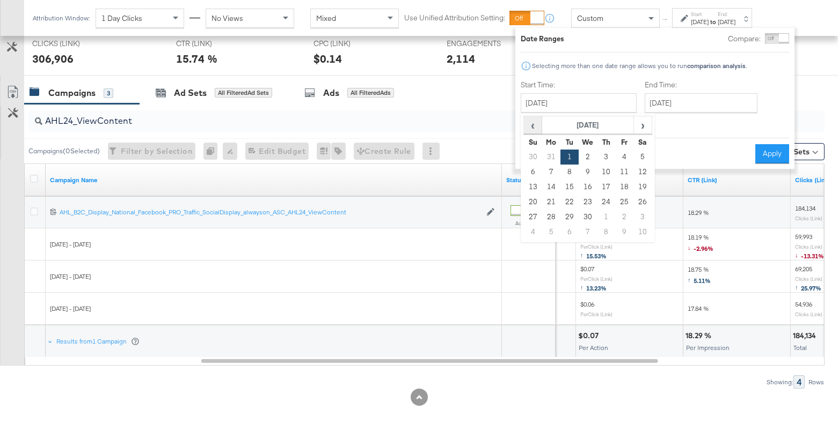
click at [530, 128] on span "‹" at bounding box center [532, 125] width 17 height 16
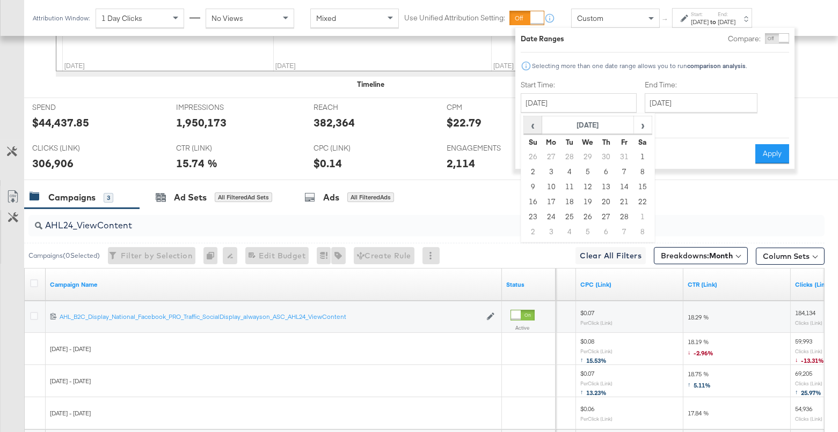
scroll to position [497, 0]
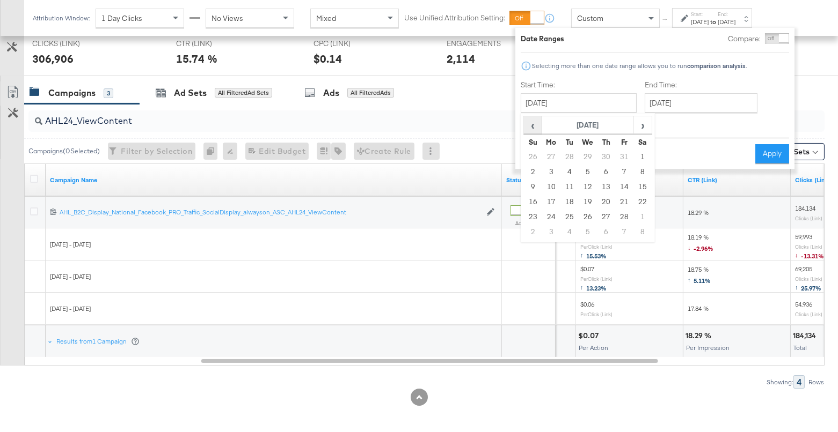
click at [530, 128] on span "‹" at bounding box center [532, 125] width 17 height 16
drag, startPoint x: 585, startPoint y: 152, endPoint x: 688, endPoint y: 155, distance: 103.6
click at [589, 152] on td "1" at bounding box center [587, 157] width 18 height 15
type input "[DATE]"
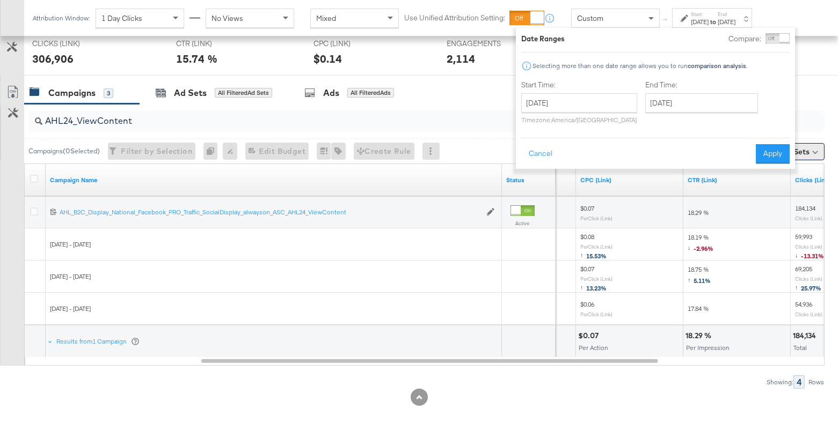
drag, startPoint x: 773, startPoint y: 150, endPoint x: 758, endPoint y: 151, distance: 15.0
click at [773, 150] on button "Apply" at bounding box center [772, 153] width 34 height 19
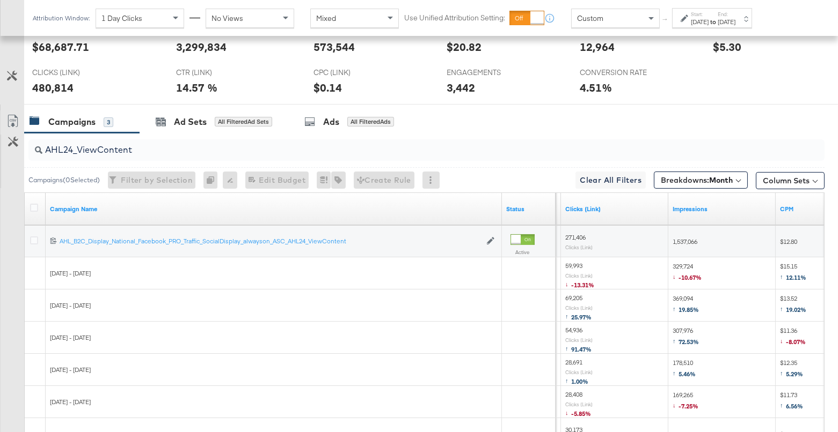
scroll to position [464, 0]
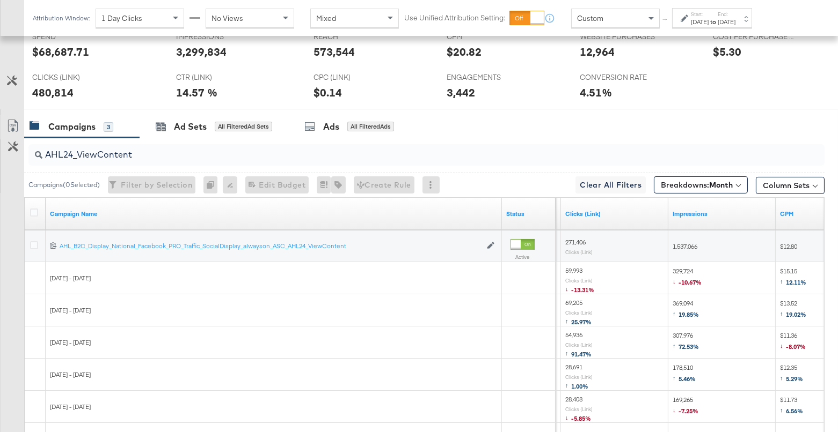
click at [105, 154] on input "AHL24_ViewContent" at bounding box center [397, 150] width 710 height 21
click at [108, 152] on input "AHL24_ViewContent" at bounding box center [397, 150] width 710 height 21
type input "viewcontent"
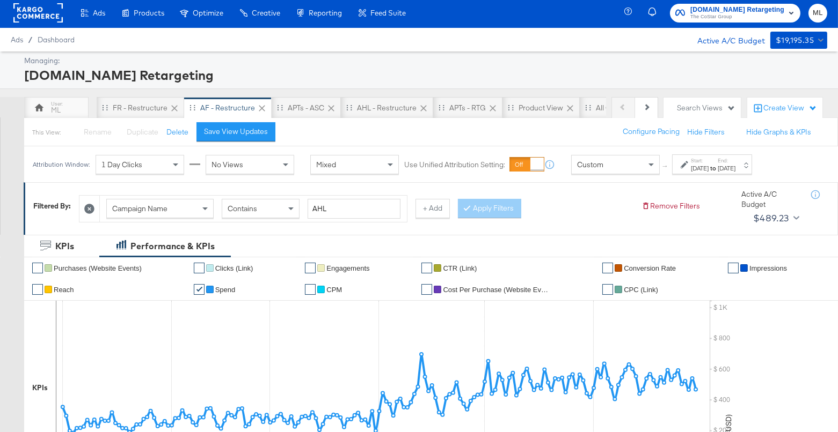
scroll to position [0, 0]
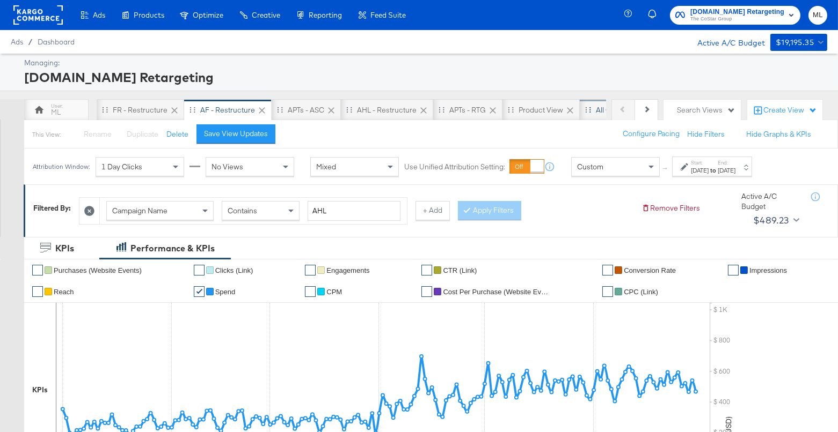
click at [596, 110] on div "All Campaigns" at bounding box center [619, 110] width 47 height 10
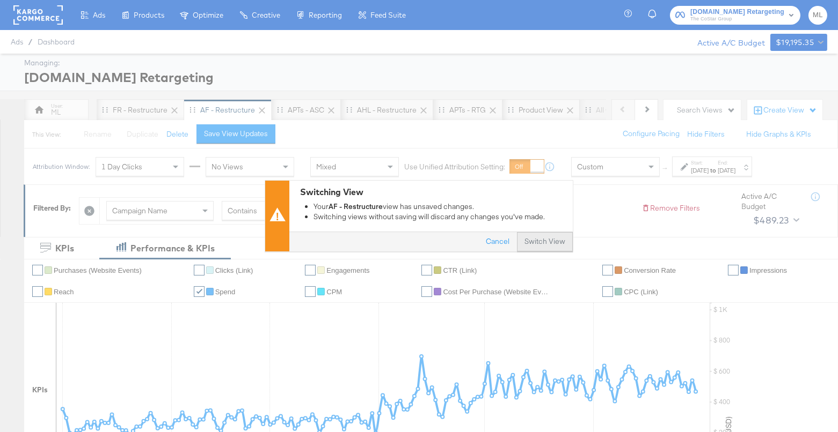
click at [541, 240] on button "Switch View" at bounding box center [545, 242] width 56 height 19
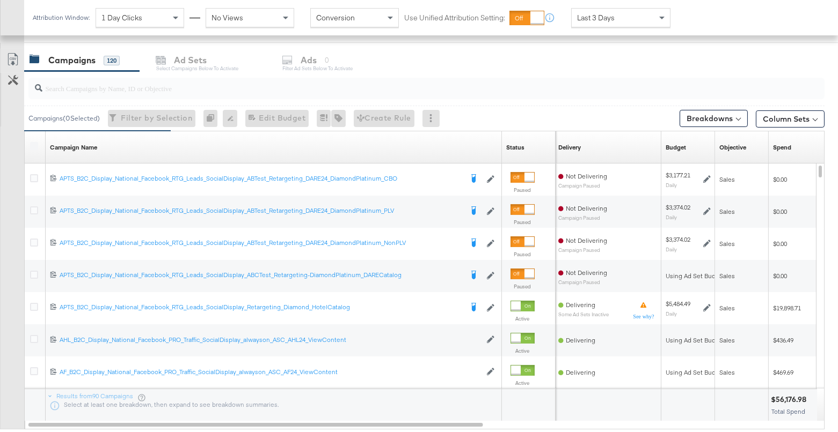
scroll to position [455, 0]
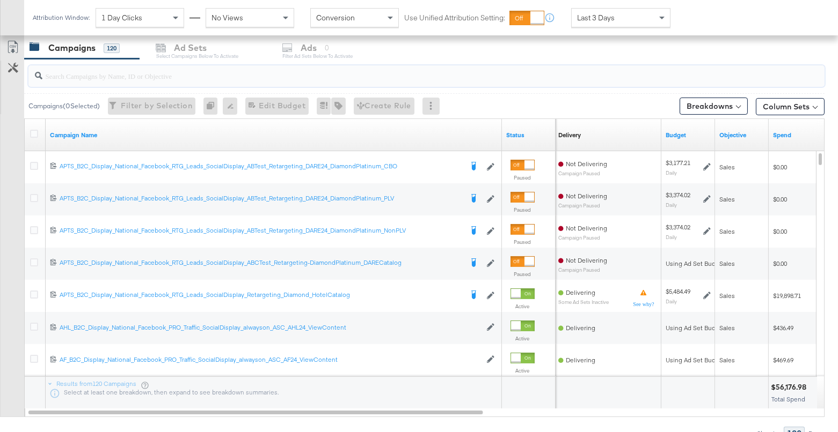
click at [238, 74] on input "search" at bounding box center [397, 71] width 710 height 21
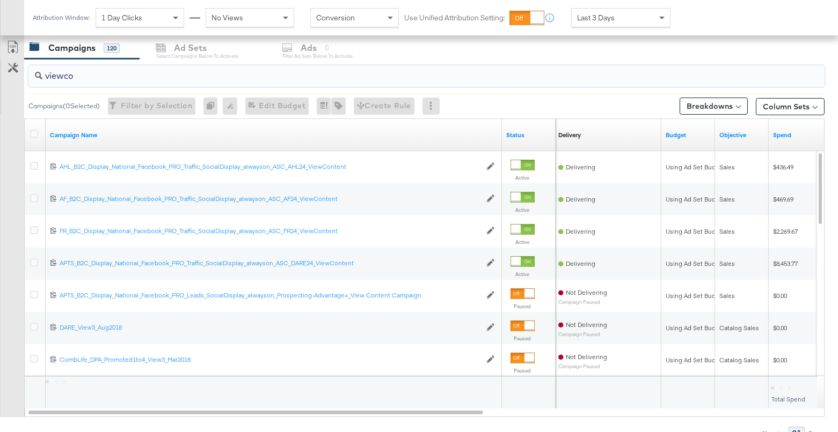
scroll to position [410, 0]
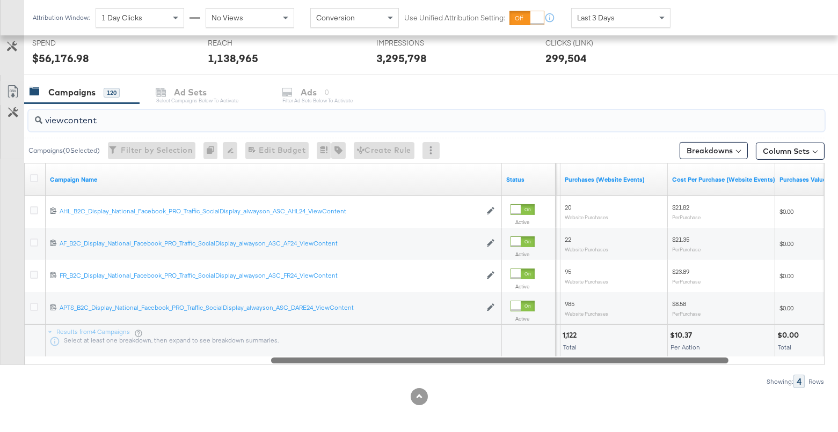
drag, startPoint x: 350, startPoint y: 358, endPoint x: 593, endPoint y: 364, distance: 243.7
click at [593, 364] on div "viewcontent Campaigns ( 0 Selected) Filter by Selection Filter 0 campaigns 0 Re…" at bounding box center [412, 246] width 824 height 285
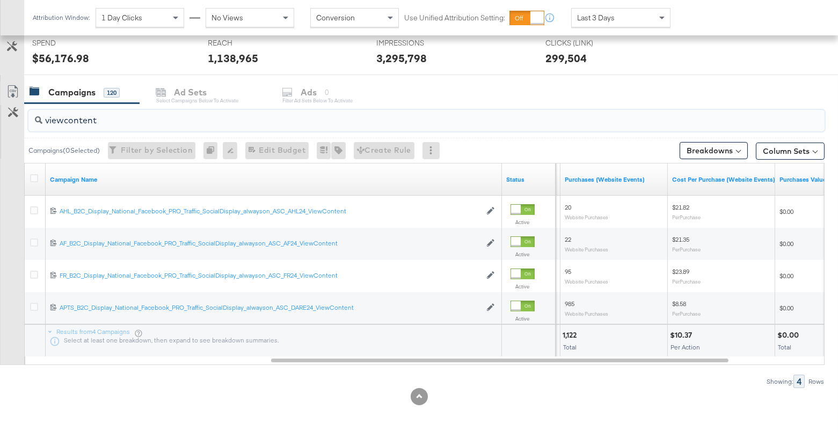
type input "viewcontent"
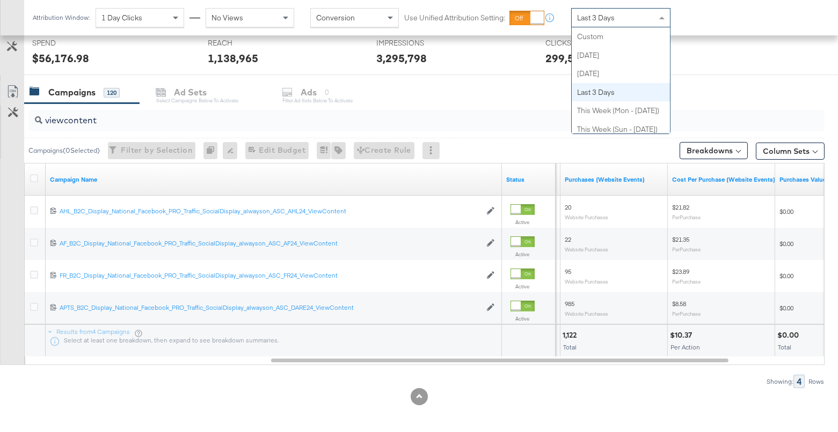
click at [621, 21] on div "Last 3 Days" at bounding box center [620, 18] width 98 height 18
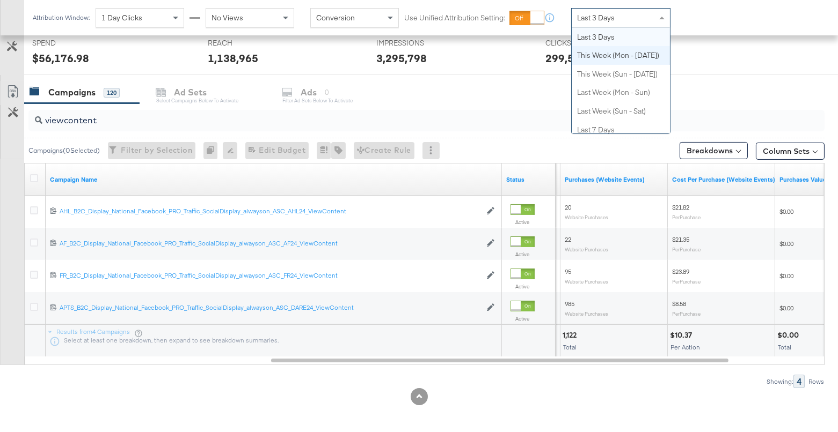
scroll to position [0, 0]
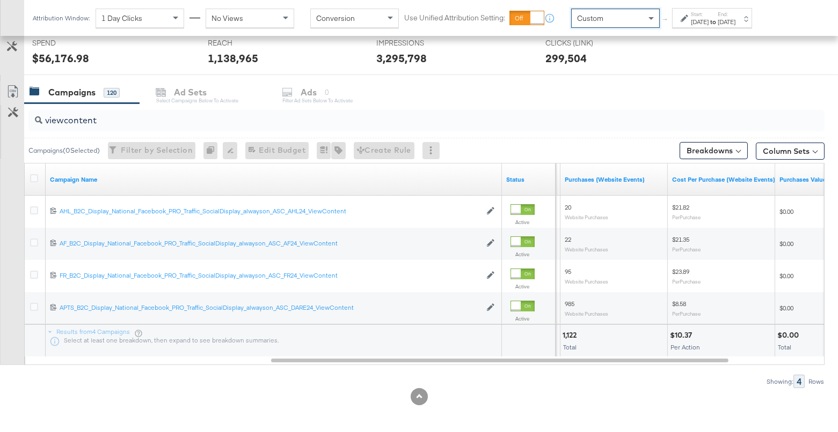
click at [699, 22] on div "[DATE]" at bounding box center [700, 22] width 18 height 9
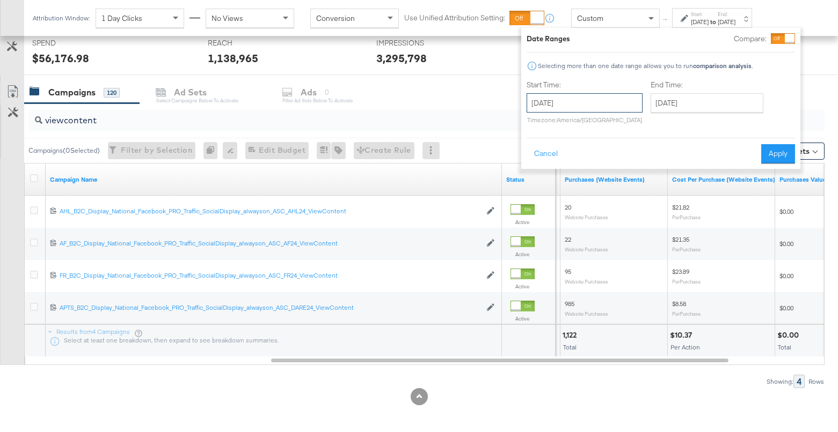
click at [611, 104] on input "[DATE]" at bounding box center [584, 102] width 116 height 19
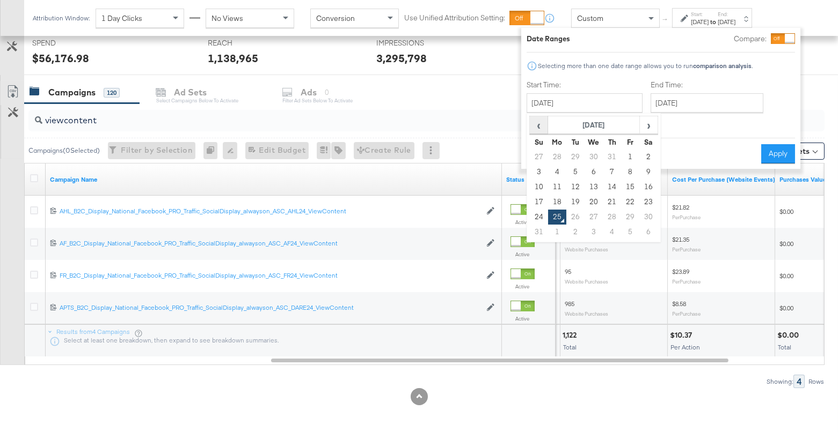
click at [535, 130] on span "‹" at bounding box center [538, 125] width 17 height 16
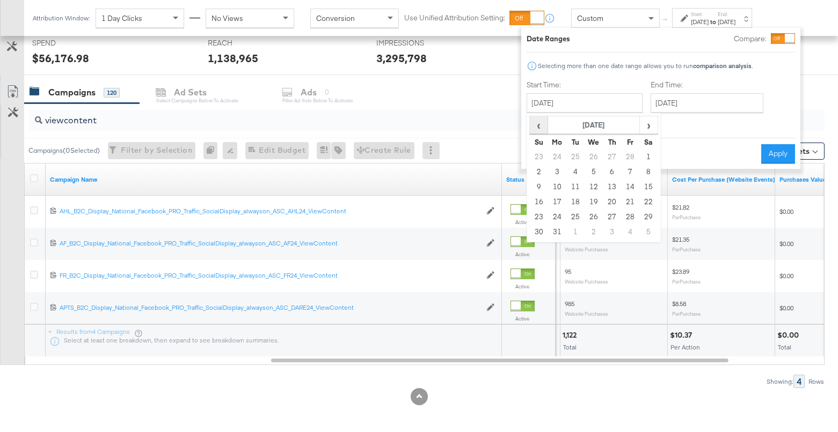
click at [535, 130] on span "‹" at bounding box center [538, 125] width 17 height 16
drag, startPoint x: 592, startPoint y: 154, endPoint x: 600, endPoint y: 151, distance: 8.2
click at [593, 153] on td "1" at bounding box center [593, 157] width 18 height 15
type input "[DATE]"
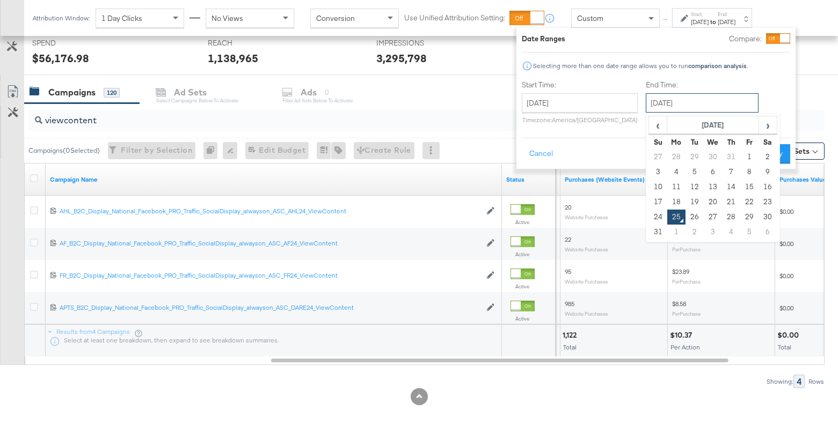
click at [687, 101] on input "[DATE]" at bounding box center [701, 102] width 113 height 19
click at [654, 128] on span "‹" at bounding box center [657, 125] width 17 height 16
click at [673, 232] on td "30" at bounding box center [676, 232] width 18 height 15
type input "[DATE]"
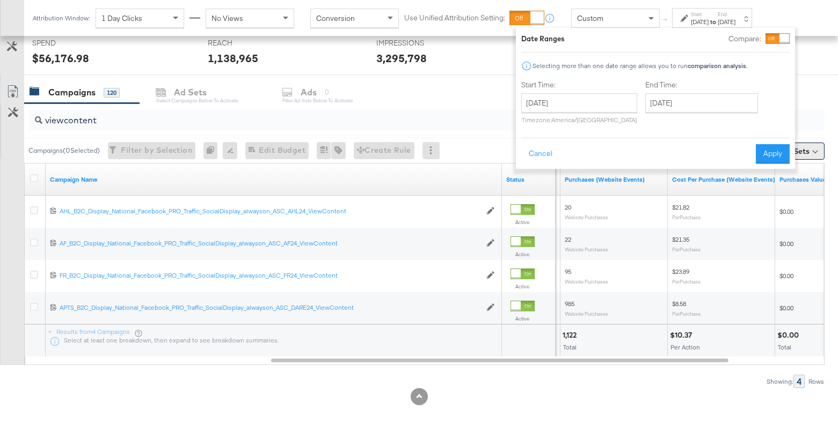
drag, startPoint x: 764, startPoint y: 157, endPoint x: 758, endPoint y: 155, distance: 6.1
click at [764, 157] on button "Apply" at bounding box center [772, 153] width 34 height 19
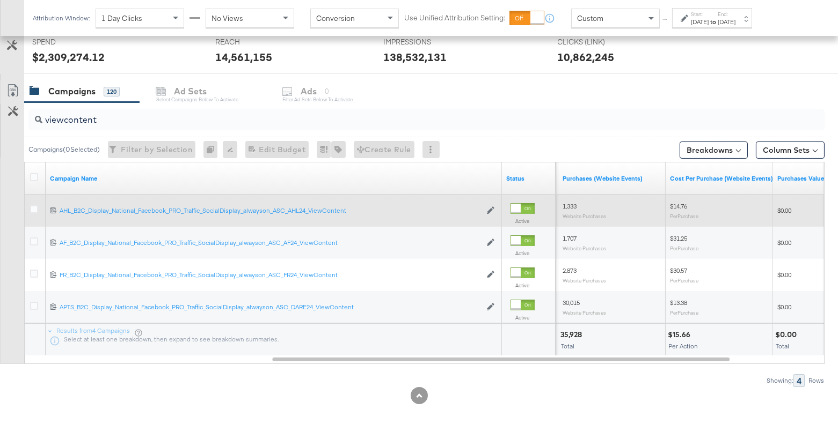
scroll to position [318, 0]
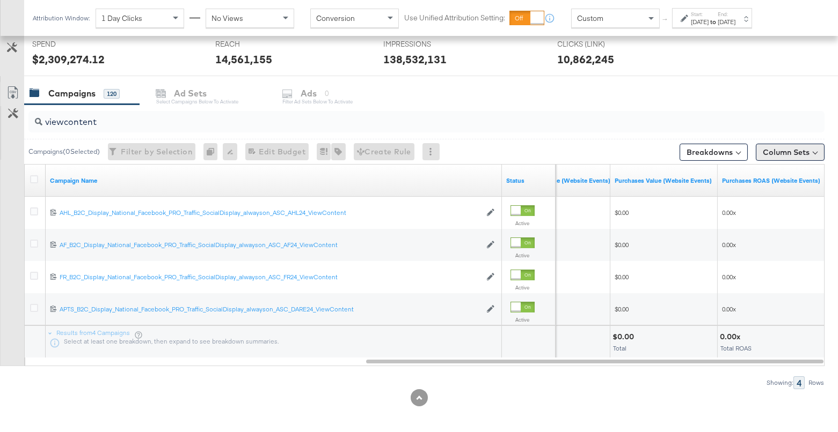
click at [774, 152] on button "Column Sets" at bounding box center [789, 152] width 69 height 17
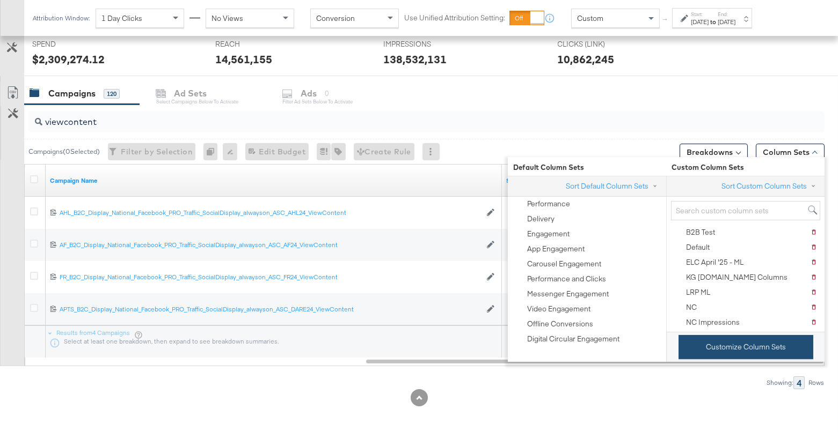
click at [717, 339] on button "Customize Column Sets" at bounding box center [745, 347] width 135 height 24
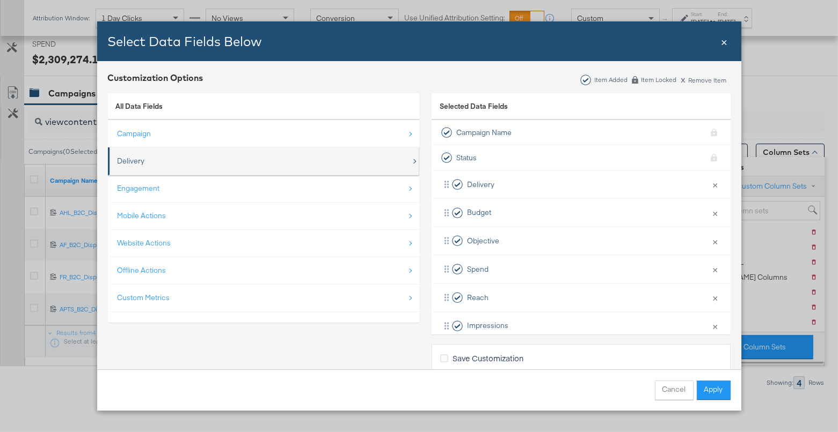
click at [124, 167] on div "Delivery" at bounding box center [264, 161] width 293 height 22
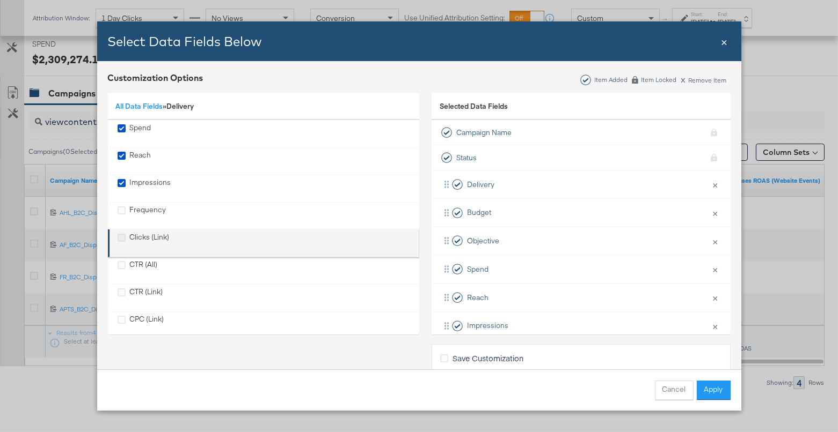
click at [122, 236] on icon "Clicks (Link)" at bounding box center [122, 238] width 8 height 8
click at [0, 0] on input "Clicks (Link)" at bounding box center [0, 0] width 0 height 0
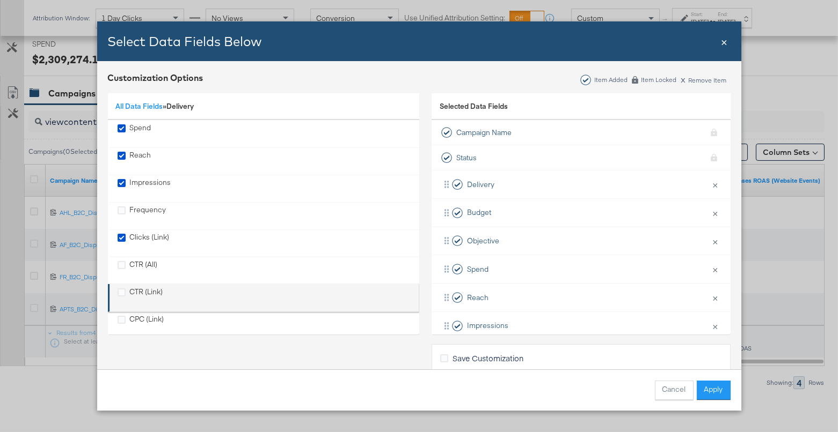
drag, startPoint x: 123, startPoint y: 288, endPoint x: 124, endPoint y: 296, distance: 8.2
click at [123, 290] on icon "CTR (Link)" at bounding box center [122, 293] width 8 height 8
click at [0, 0] on input "CTR (Link)" at bounding box center [0, 0] width 0 height 0
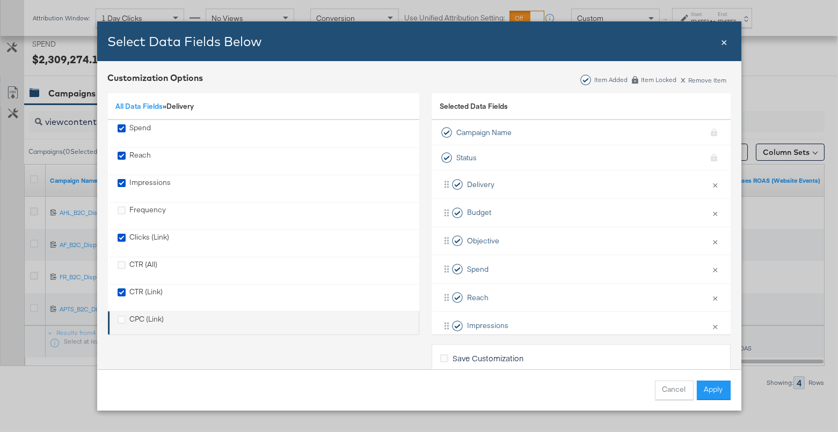
click at [125, 319] on div "CPC (Link)" at bounding box center [141, 325] width 47 height 22
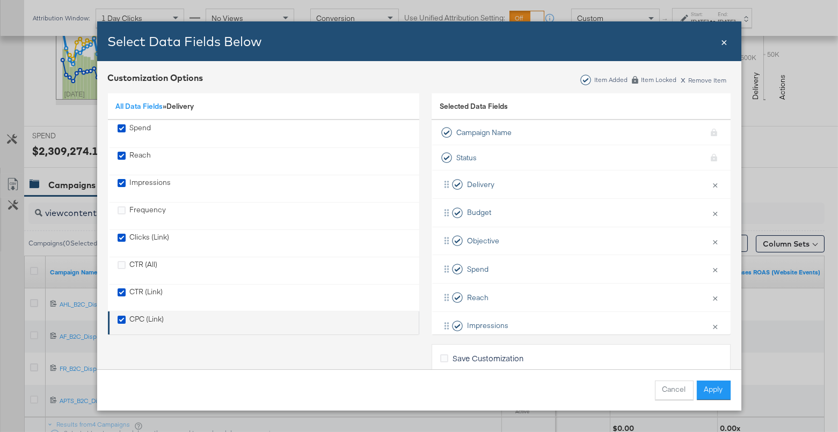
scroll to position [409, 0]
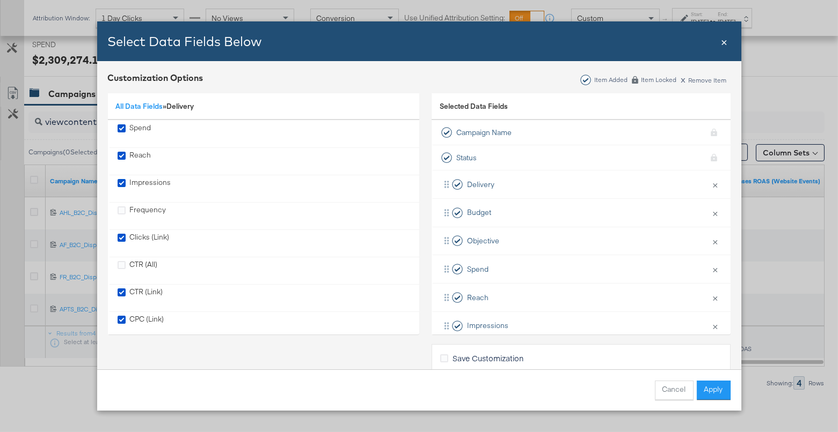
drag, startPoint x: 720, startPoint y: 394, endPoint x: 706, endPoint y: 390, distance: 14.6
click at [720, 394] on button "Apply" at bounding box center [713, 390] width 34 height 19
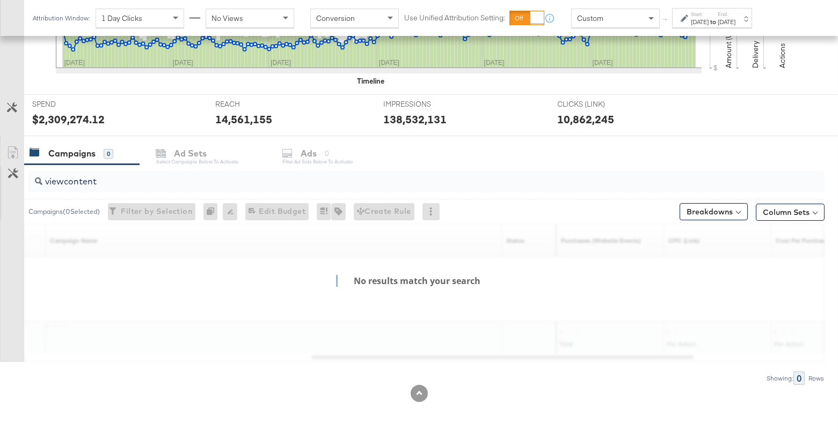
scroll to position [347, 0]
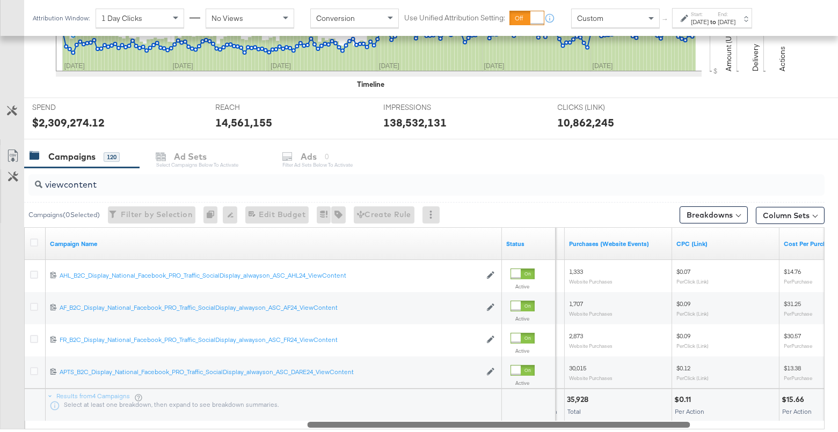
drag, startPoint x: 655, startPoint y: 423, endPoint x: 671, endPoint y: 422, distance: 16.7
click at [671, 422] on div at bounding box center [498, 424] width 383 height 9
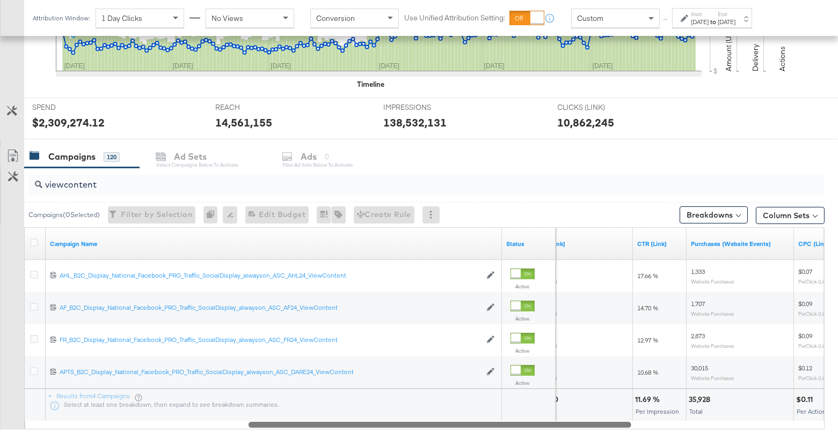
drag, startPoint x: 681, startPoint y: 421, endPoint x: 621, endPoint y: 420, distance: 60.6
click at [621, 420] on div at bounding box center [439, 424] width 383 height 9
